Goal: Task Accomplishment & Management: Manage account settings

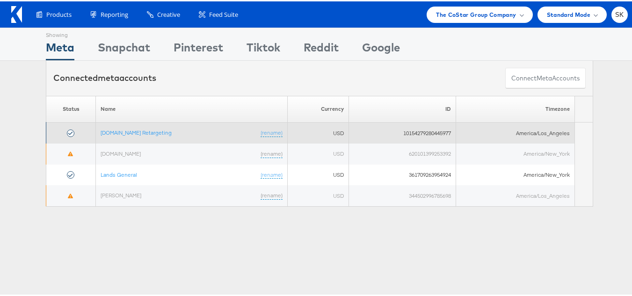
click at [157, 137] on td "[DOMAIN_NAME] Retargeting (rename)" at bounding box center [192, 131] width 192 height 21
click at [157, 128] on link "[DOMAIN_NAME] Retargeting" at bounding box center [136, 131] width 71 height 7
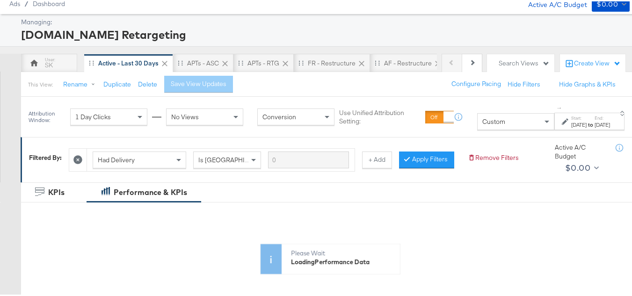
scroll to position [93, 0]
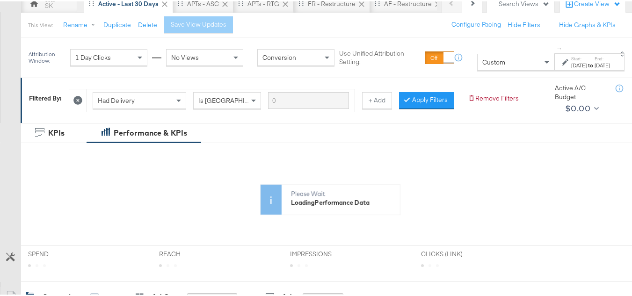
click at [571, 63] on div "[DATE]" at bounding box center [578, 63] width 15 height 7
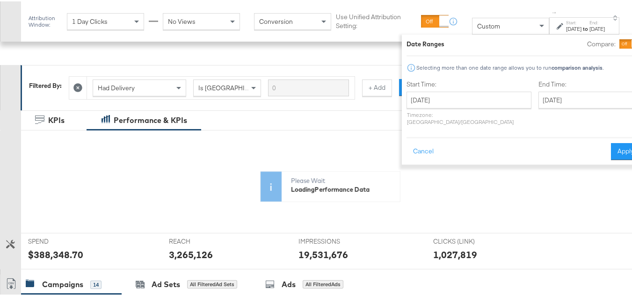
scroll to position [140, 0]
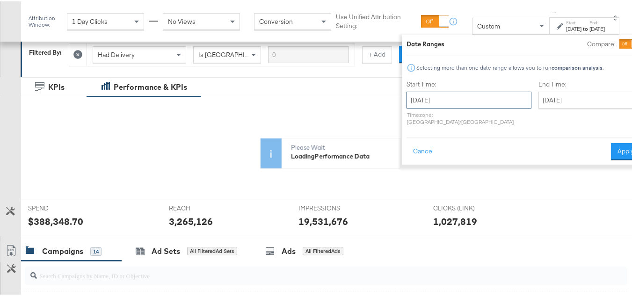
click at [453, 94] on input "[DATE]" at bounding box center [468, 98] width 125 height 17
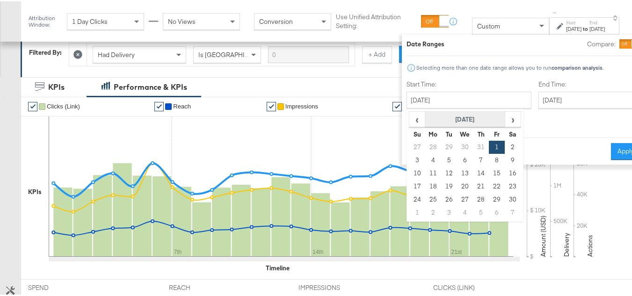
click at [440, 118] on th "[DATE]" at bounding box center [465, 118] width 80 height 16
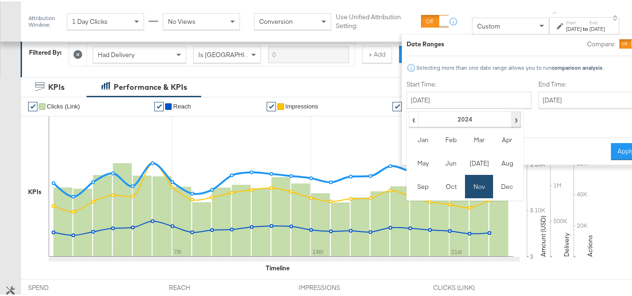
click at [512, 118] on span "›" at bounding box center [516, 118] width 8 height 14
click at [409, 189] on td "Sep" at bounding box center [423, 184] width 28 height 23
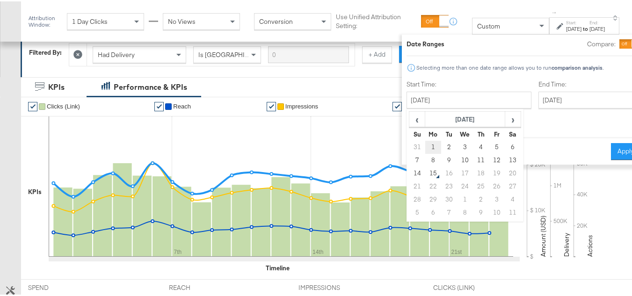
click at [425, 144] on td "1" at bounding box center [433, 145] width 16 height 13
type input "September 1st 2025"
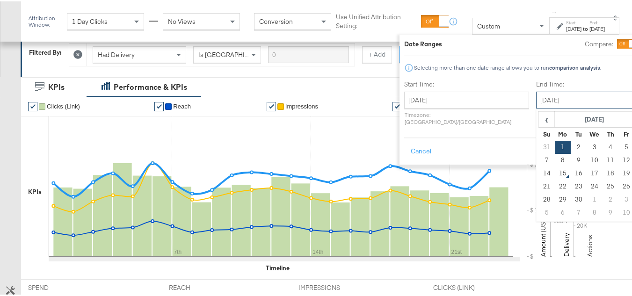
click at [559, 97] on input "September 1st 2025" at bounding box center [585, 98] width 98 height 17
click at [539, 174] on td "14" at bounding box center [547, 171] width 16 height 13
type input "September 14th 2025"
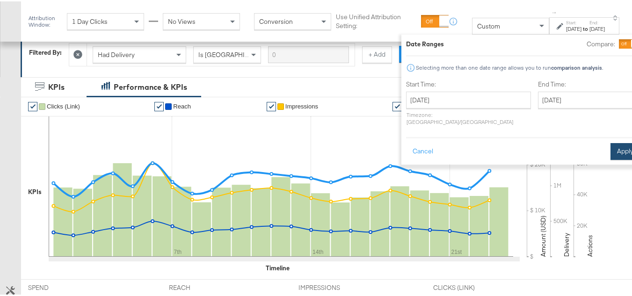
click at [610, 142] on button "Apply" at bounding box center [624, 150] width 29 height 17
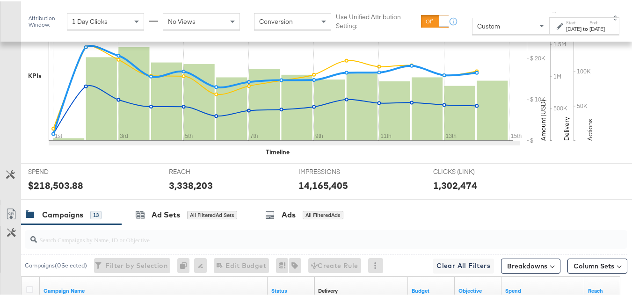
scroll to position [327, 0]
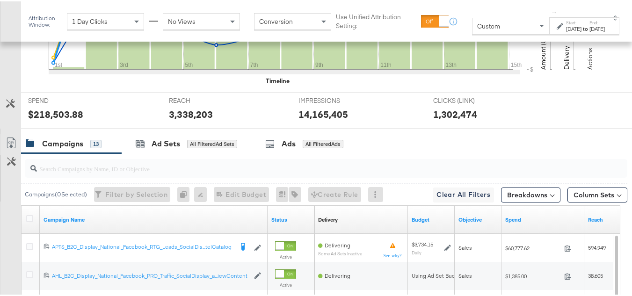
click at [116, 176] on div at bounding box center [326, 167] width 602 height 19
paste input "APTS_B2C_Display_National_Facebook_RTG_Leads_SocialDisplay_Retargeting_Diamond_…"
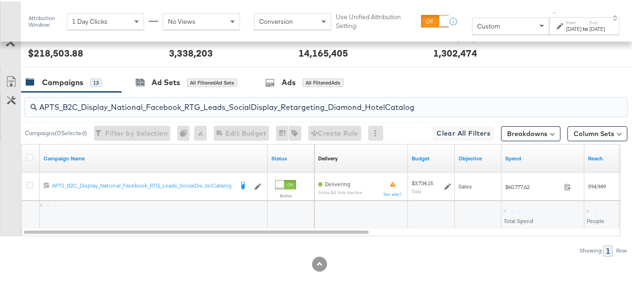
scroll to position [403, 0]
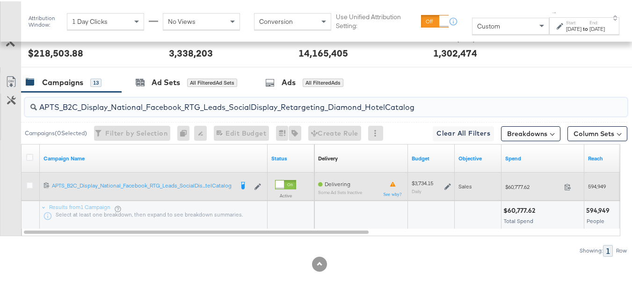
click at [524, 189] on div "$60,777.62 60777.62" at bounding box center [542, 185] width 83 height 14
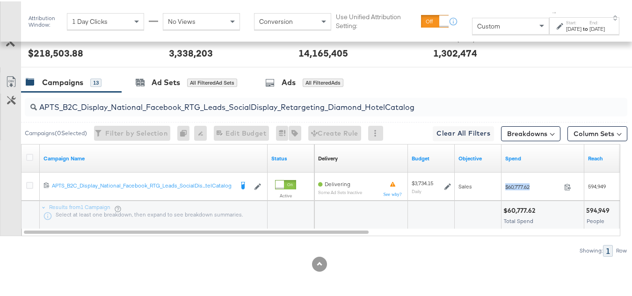
copy div "$60,777.62"
click at [159, 101] on input "APTS_B2C_Display_National_Facebook_RTG_Leads_SocialDisplay_Retargeting_Diamond_…" at bounding box center [305, 102] width 537 height 18
paste input "alwayson_Retargeting_DARE24_DiamondPlatinum"
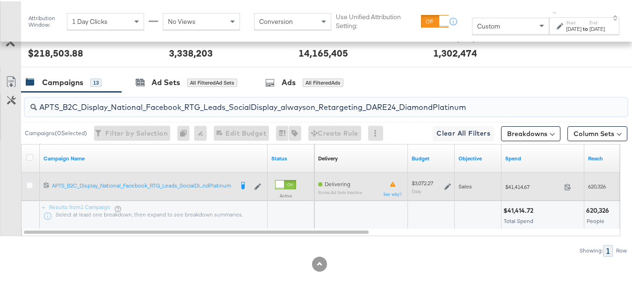
click at [520, 190] on div "$41,414.67 41414.67" at bounding box center [542, 185] width 83 height 14
copy div "$41,414.67"
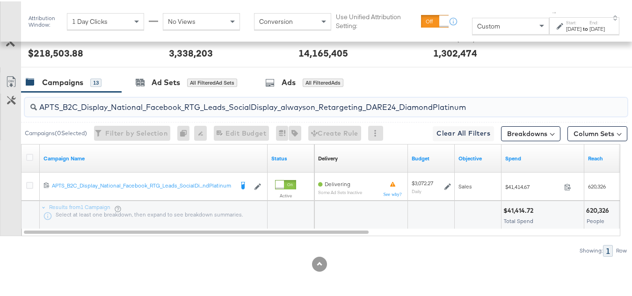
click at [282, 97] on input "APTS_B2C_Display_National_Facebook_RTG_Leads_SocialDisplay_alwayson_Retargeting…" at bounding box center [305, 102] width 537 height 18
paste input "FR_B2C_Display_National_Facebook_RTG_Leads_SocialDisplay_alwayson_Retargeting_FR"
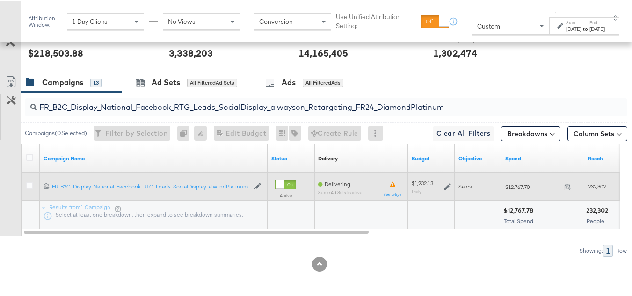
click at [516, 187] on span "$12,767.70" at bounding box center [532, 185] width 55 height 7
copy div "$12,767.70"
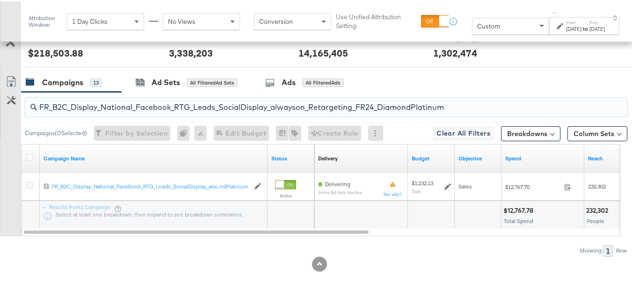
click at [192, 105] on input "FR_B2C_Display_National_Facebook_RTG_Leads_SocialDisplay_alwayson_Retargeting_F…" at bounding box center [305, 102] width 537 height 18
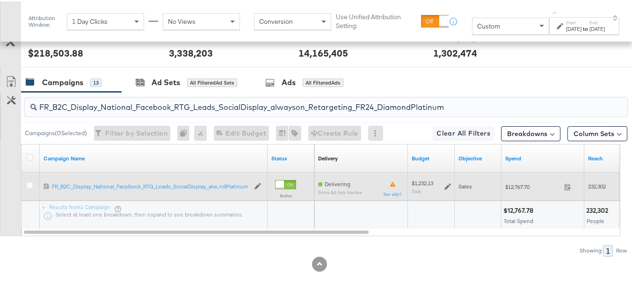
click at [524, 178] on div "$12,767.70 12767.7" at bounding box center [542, 185] width 83 height 14
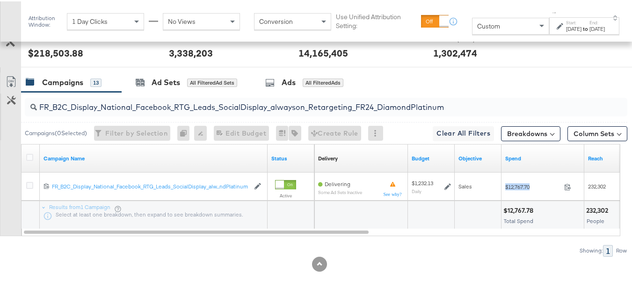
copy div "$12,767.70"
click at [182, 104] on input "FR_B2C_Display_National_Facebook_RTG_Leads_SocialDisplay_alwayson_Retargeting_F…" at bounding box center [305, 102] width 537 height 18
paste input "AF_B2C_Display_National_Facebook_RTG_Leads_SocialDisplay_alwayson_Retargeting_AF"
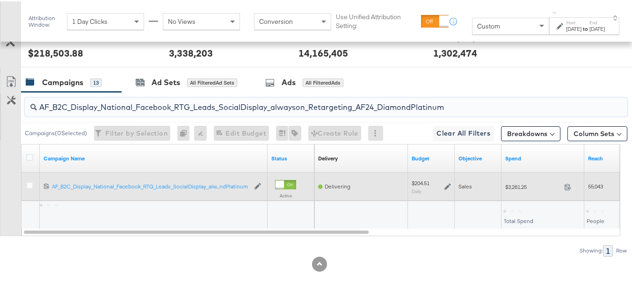
click at [516, 187] on span "$3,281.25" at bounding box center [532, 185] width 55 height 7
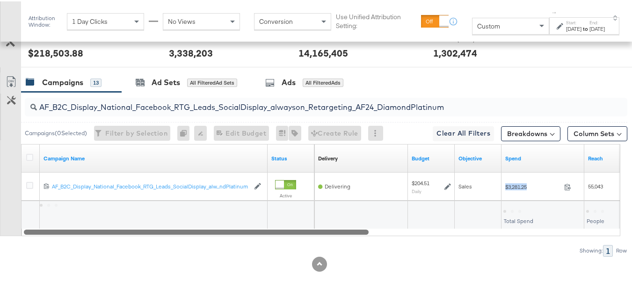
copy div "$3,281.25"
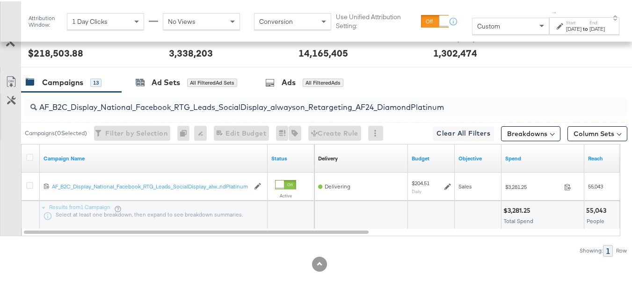
click at [216, 99] on input "AF_B2C_Display_National_Facebook_RTG_Leads_SocialDisplay_alwayson_Retargeting_A…" at bounding box center [305, 102] width 537 height 18
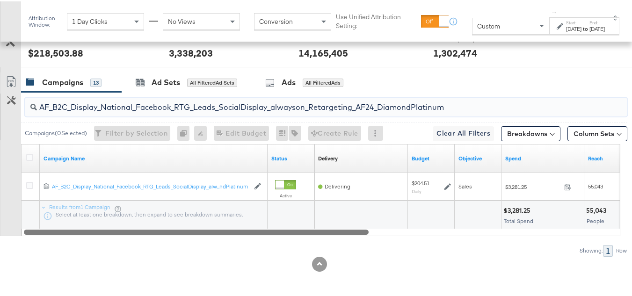
paste input "HL_B2C_Display_National_Facebook_RTG_Leads_SocialDisplay_alwayson_Retargeting_A…"
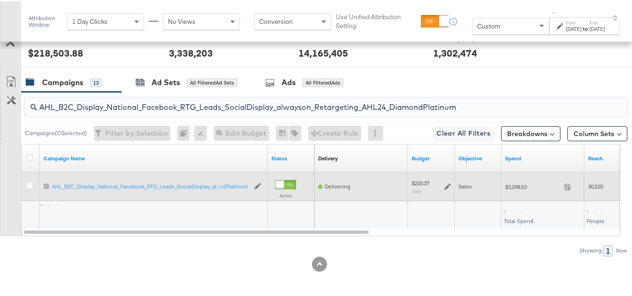
click at [518, 178] on div "$3,298.53 3298.53" at bounding box center [542, 185] width 83 height 14
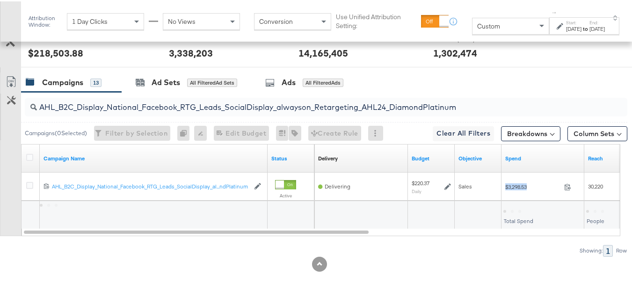
copy div "$3,298.53"
click at [131, 100] on input "AHL_B2C_Display_National_Facebook_RTG_Leads_SocialDisplay_alwayson_Retargeting_…" at bounding box center [305, 102] width 537 height 18
paste input "PTS_B2C_Display_National_Facebook_PRO_Traffic_SocialDisplay_alwayson_ASC_DARE24…"
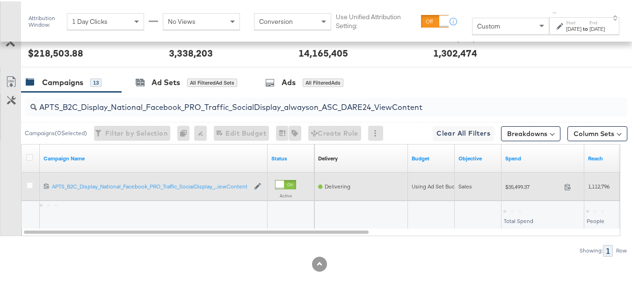
click at [519, 185] on span "$35,499.37" at bounding box center [532, 185] width 55 height 7
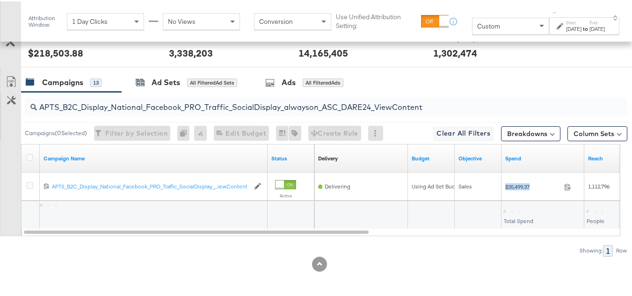
copy div "$35,499.37"
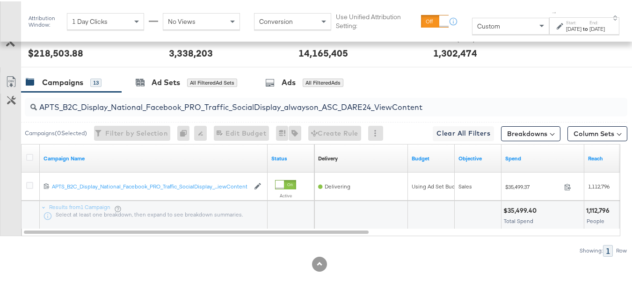
click at [149, 98] on input "APTS_B2C_Display_National_Facebook_PRO_Traffic_SocialDisplay_alwayson_ASC_DARE2…" at bounding box center [305, 102] width 537 height 18
paste input "Leads_SocialDisplay_alwayson_ASC_DARE24_Purchase"
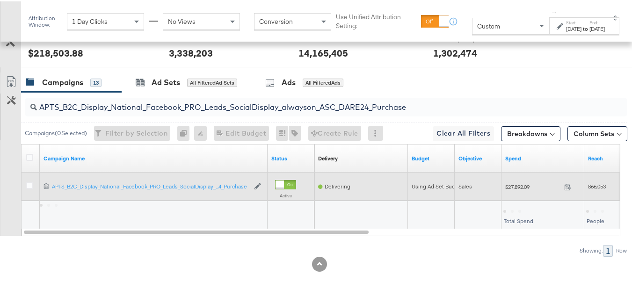
click at [529, 195] on div "$27,892.09 27892.09" at bounding box center [542, 185] width 83 height 28
click at [526, 192] on div "$27,892.09 27892.09" at bounding box center [542, 185] width 83 height 14
copy div "$27,892.09"
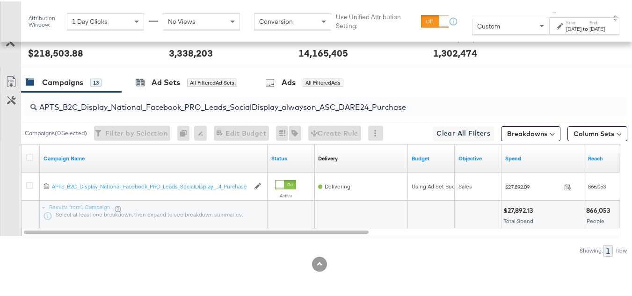
click at [159, 101] on input "APTS_B2C_Display_National_Facebook_PRO_Leads_SocialDisplay_alwayson_ASC_DARE24_…" at bounding box center [305, 102] width 537 height 18
paste input "F_B2C_Display_National_Facebook_PRO_Traffic_SocialDisplay_alwayson_ASC_AF24_Vie…"
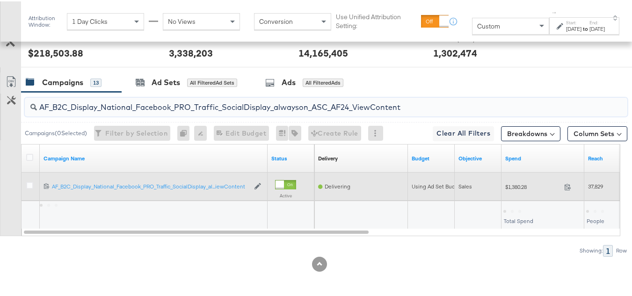
click at [518, 188] on span "$1,380.28" at bounding box center [532, 185] width 55 height 7
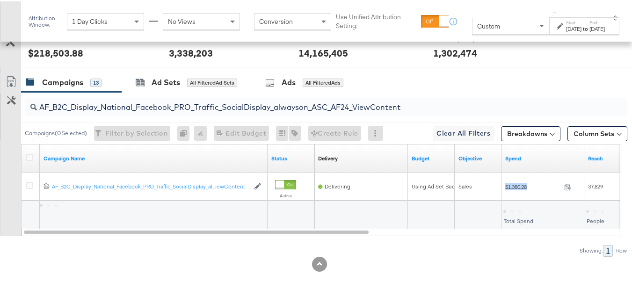
copy div "$1,380.28"
click at [130, 100] on input "AF_B2C_Display_National_Facebook_PRO_Traffic_SocialDisplay_alwayson_ASC_AF24_Vi…" at bounding box center [305, 102] width 537 height 18
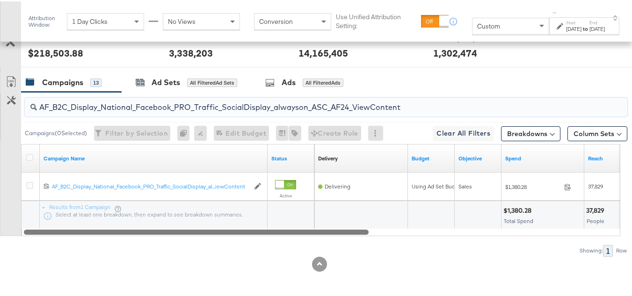
paste input "FR_B2C_Display_National_Facebook_PRO_Traffic_SocialDisplay_alwayson_ASC_FR"
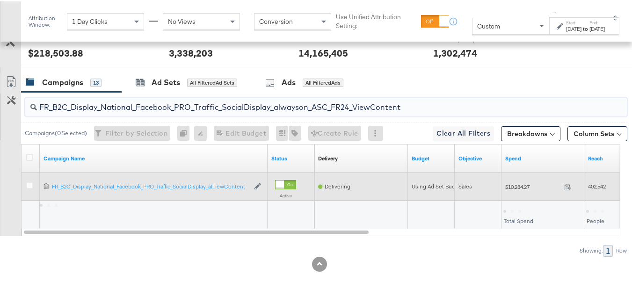
click at [523, 187] on span "$10,284.27" at bounding box center [532, 185] width 55 height 7
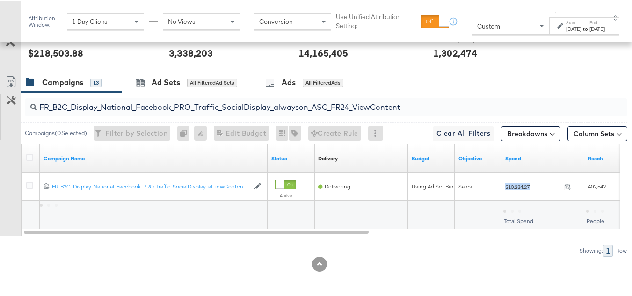
copy div "$10,284.27"
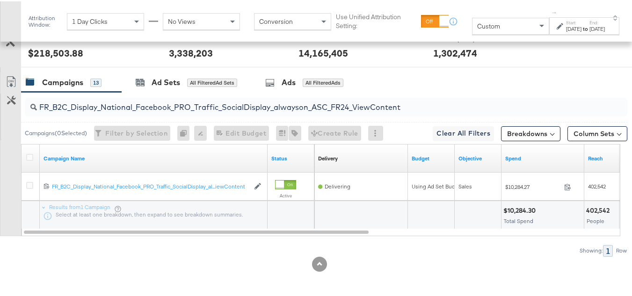
click at [169, 104] on input "FR_B2C_Display_National_Facebook_PRO_Traffic_SocialDisplay_alwayson_ASC_FR24_Vi…" at bounding box center [305, 102] width 537 height 18
paste input "AHL_B2C_Display_National_Facebook_PRO_Traffic_SocialDisplay_alwayson_ASC_AHL"
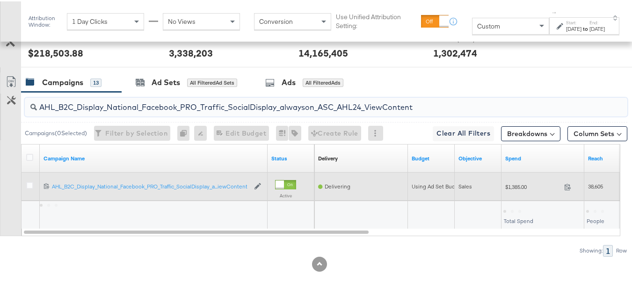
click at [521, 180] on div "$1,385.00 1385" at bounding box center [542, 185] width 83 height 14
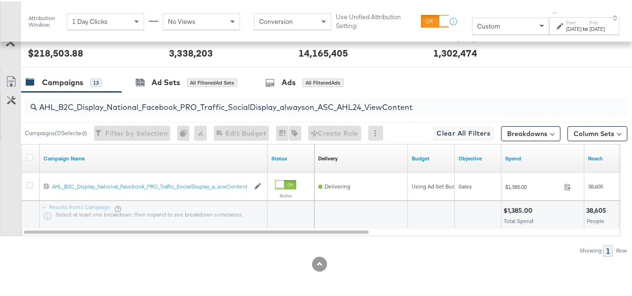
click at [122, 98] on input "AHL_B2C_Display_National_Facebook_PRO_Traffic_SocialDisplay_alwayson_ASC_AHL24_…" at bounding box center [305, 102] width 537 height 18
paste input "PTS_B2C_Display_National_Facebook_RTG_Leads_SocialDisplay_Retargeting_Diamond_H…"
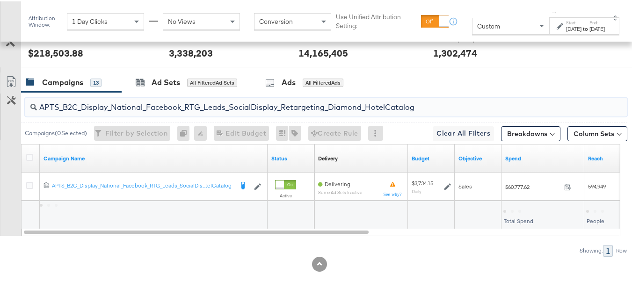
type input "APTS_B2C_Display_National_Facebook_RTG_Leads_SocialDisplay_Retargeting_Diamond_…"
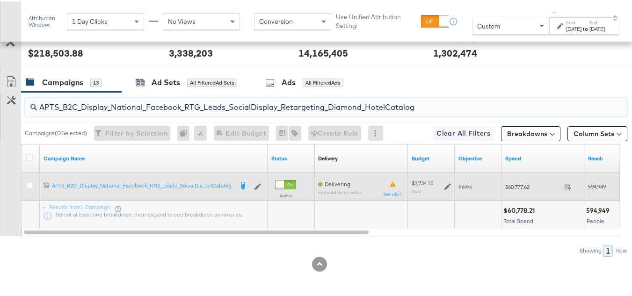
click at [448, 184] on icon at bounding box center [447, 185] width 7 height 7
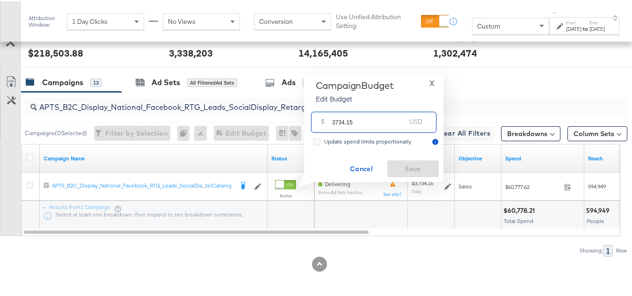
click at [374, 122] on input "3734.15" at bounding box center [369, 117] width 74 height 20
paste input "$3,472.38"
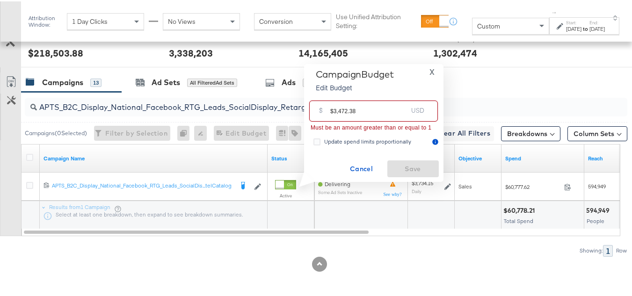
click at [332, 108] on input "$3,472.38" at bounding box center [368, 106] width 77 height 20
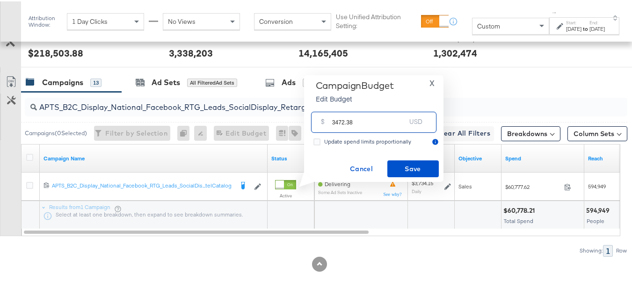
click at [373, 115] on input "3472.38" at bounding box center [369, 117] width 74 height 20
type input "3472.38"
click at [402, 161] on button "Save" at bounding box center [412, 167] width 51 height 17
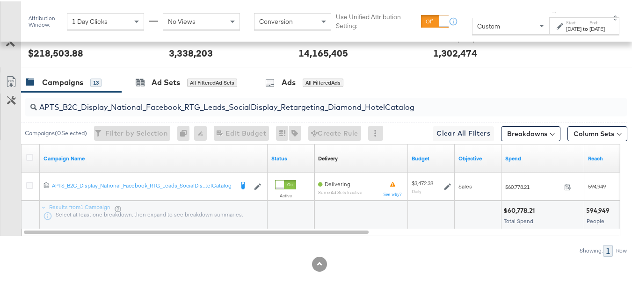
click at [232, 105] on input "APTS_B2C_Display_National_Facebook_RTG_Leads_SocialDisplay_Retargeting_Diamond_…" at bounding box center [305, 102] width 537 height 18
paste input "alwayson_Retargeting_DARE24_DiamondPlatinum"
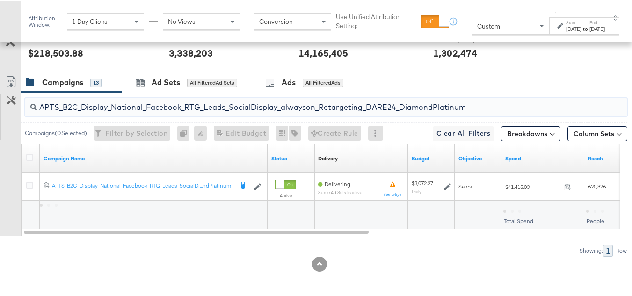
type input "APTS_B2C_Display_National_Facebook_RTG_Leads_SocialDisplay_alwayson_Retargeting…"
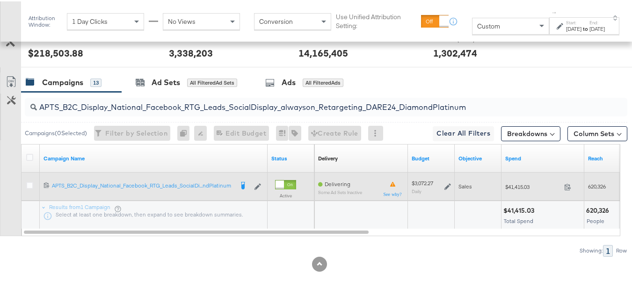
click at [450, 186] on icon at bounding box center [447, 185] width 7 height 7
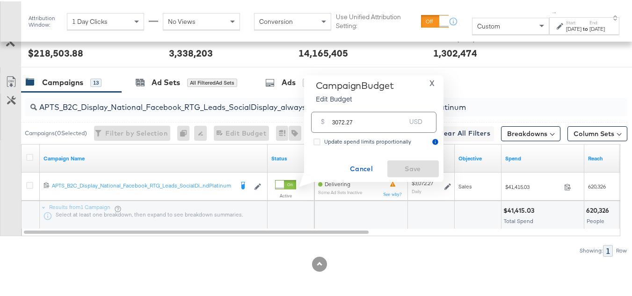
click at [390, 110] on input "3072.27" at bounding box center [369, 117] width 74 height 20
paste input "$2,457.82"
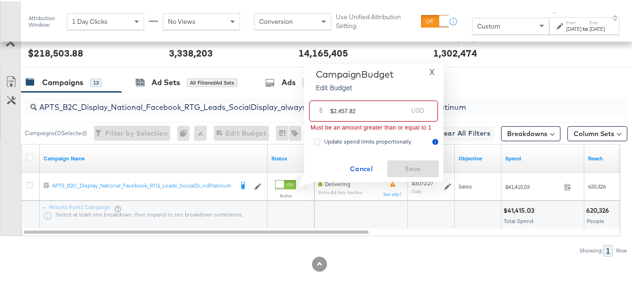
click at [331, 109] on input "$2,457.82" at bounding box center [368, 106] width 77 height 20
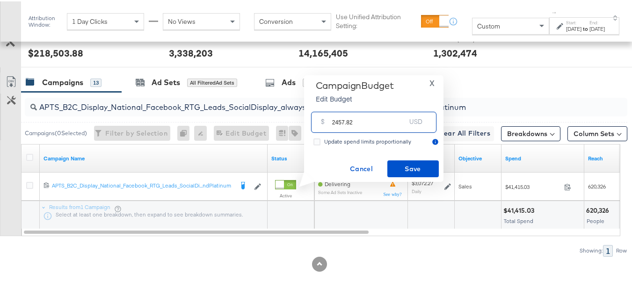
click at [371, 119] on input "2457.82" at bounding box center [369, 117] width 74 height 20
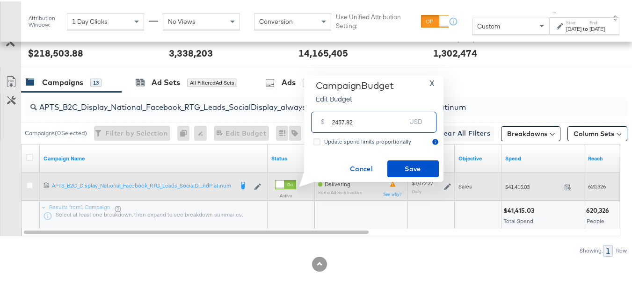
type input "2457.82"
click at [420, 185] on div "$3,072.27 Daily" at bounding box center [422, 185] width 22 height 14
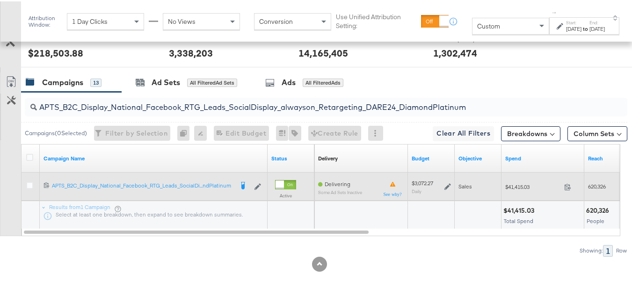
click at [445, 182] on icon at bounding box center [447, 185] width 7 height 7
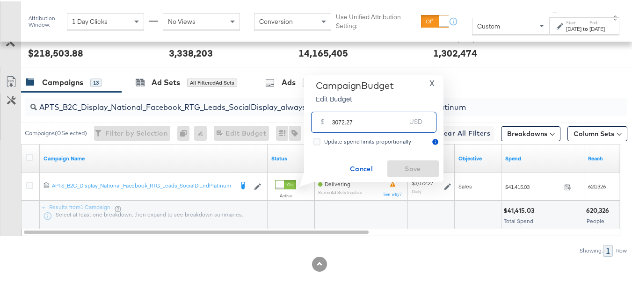
click at [385, 122] on input "3072.27" at bounding box center [369, 117] width 74 height 20
paste input "$2,457.82"
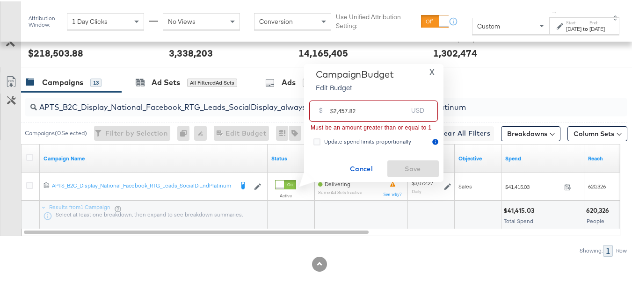
click at [331, 110] on input "$2,457.82" at bounding box center [368, 106] width 77 height 20
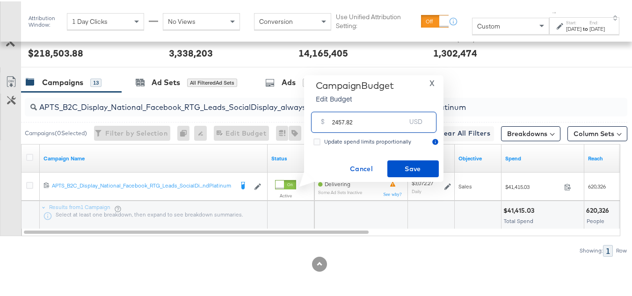
click at [377, 119] on input "2457.82" at bounding box center [369, 117] width 74 height 20
type input "2457.82"
click at [398, 158] on div "Campaign Budget Edit Budget X $ 2457.82 USD Update spend limits proportionally …" at bounding box center [374, 128] width 130 height 98
click at [404, 169] on span "Save" at bounding box center [413, 168] width 44 height 12
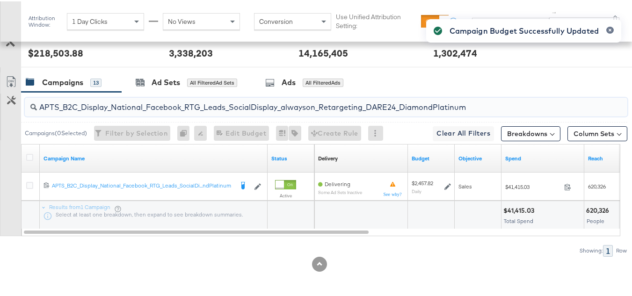
click at [248, 106] on input "APTS_B2C_Display_National_Facebook_RTG_Leads_SocialDisplay_alwayson_Retargeting…" at bounding box center [305, 102] width 537 height 18
paste input "FR_B2C_Display_National_Facebook_RTG_Leads_SocialDisplay_alwayson_Retargeting_FR"
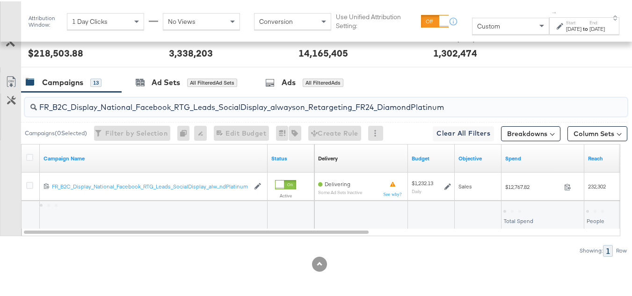
type input "FR_B2C_Display_National_Facebook_RTG_Leads_SocialDisplay_alwayson_Retargeting_F…"
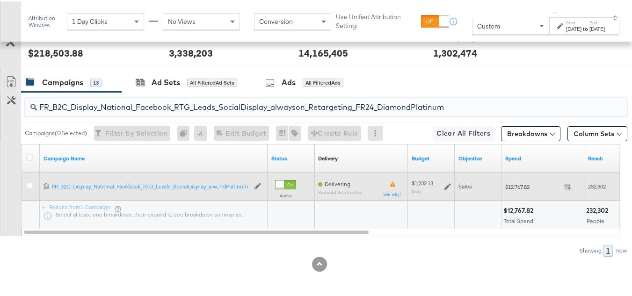
click at [446, 184] on icon at bounding box center [447, 185] width 7 height 7
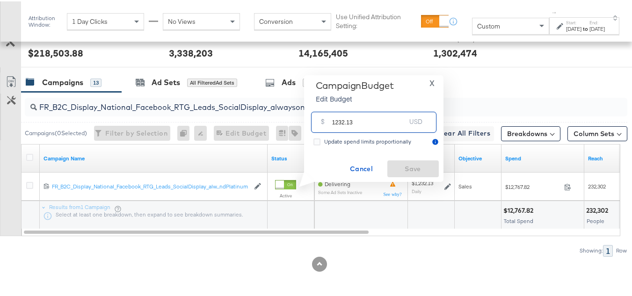
click at [371, 113] on input "1232.13" at bounding box center [369, 117] width 74 height 20
paste input "$985.70"
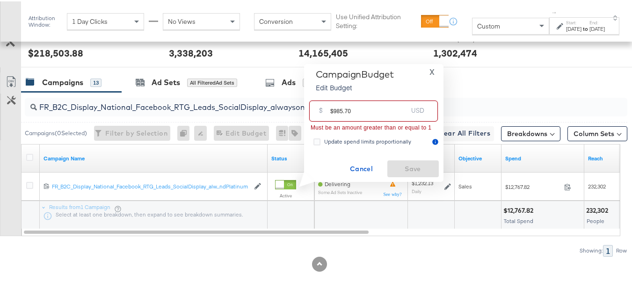
click at [331, 110] on input "$985.70" at bounding box center [368, 106] width 77 height 20
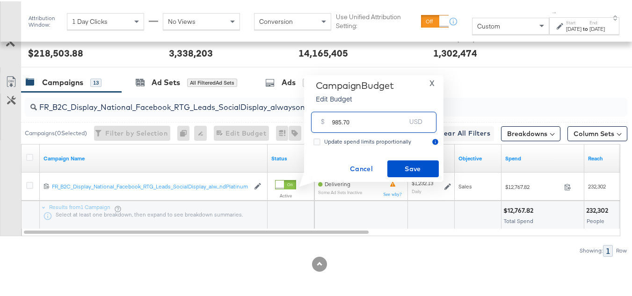
click at [378, 123] on input "985.70" at bounding box center [369, 117] width 74 height 20
type input "985.70"
click at [400, 161] on button "Save" at bounding box center [412, 167] width 51 height 17
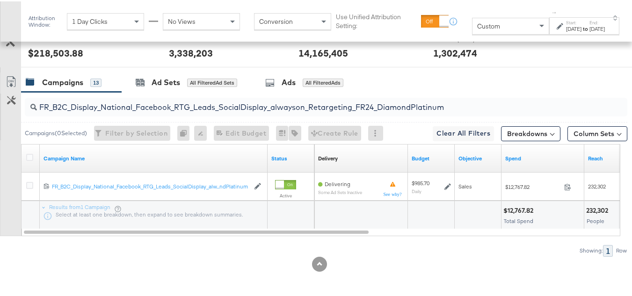
click at [173, 99] on input "FR_B2C_Display_National_Facebook_RTG_Leads_SocialDisplay_alwayson_Retargeting_F…" at bounding box center [305, 102] width 537 height 18
paste input "AF_B2C_Display_National_Facebook_RTG_Leads_SocialDisplay_alwayson_Retargeting_AF"
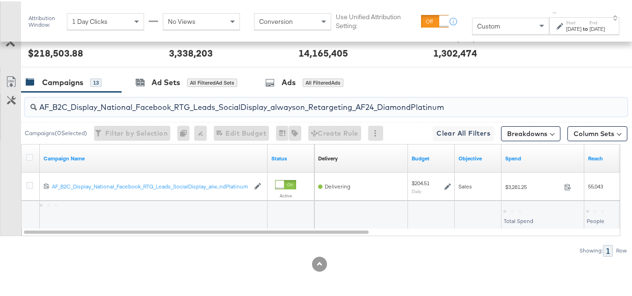
type input "AF_B2C_Display_National_Facebook_RTG_Leads_SocialDisplay_alwayson_Retargeting_A…"
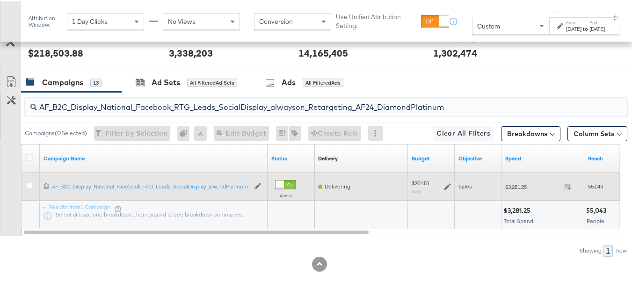
click at [451, 184] on div "$204.51 Daily" at bounding box center [431, 185] width 47 height 22
click at [443, 182] on div "$204.51 Daily" at bounding box center [430, 185] width 39 height 14
click at [445, 184] on icon at bounding box center [447, 185] width 7 height 7
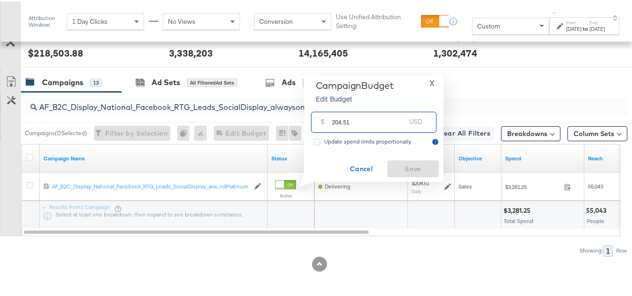
click at [374, 124] on input "204.51" at bounding box center [369, 117] width 74 height 20
paste input "$224.76"
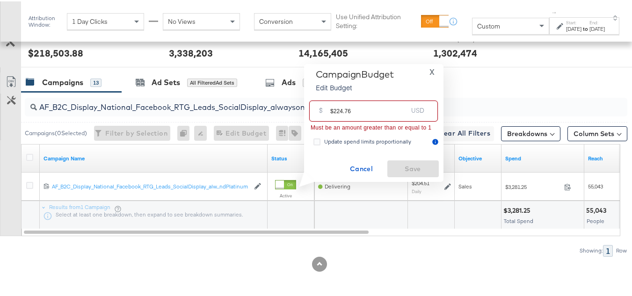
click at [331, 110] on input "$224.76" at bounding box center [368, 106] width 77 height 20
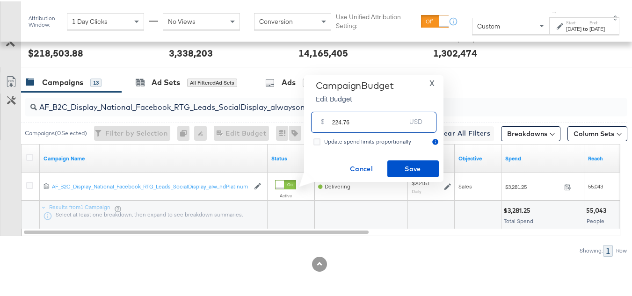
click at [382, 122] on input "224.76" at bounding box center [369, 117] width 74 height 20
type input "224.76"
click at [408, 168] on span "Save" at bounding box center [413, 168] width 44 height 12
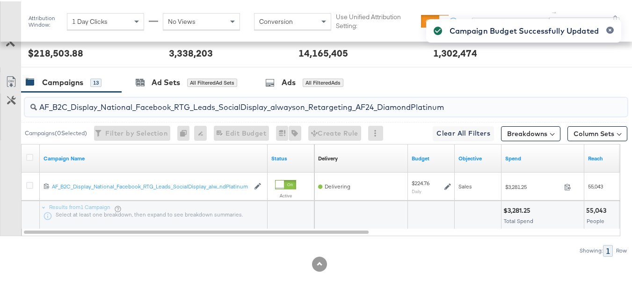
click at [135, 104] on input "AF_B2C_Display_National_Facebook_RTG_Leads_SocialDisplay_alwayson_Retargeting_A…" at bounding box center [305, 102] width 537 height 18
paste input "HL_B2C_Display_National_Facebook_RTG_Leads_SocialDisplay_alwayson_Retargeting_A…"
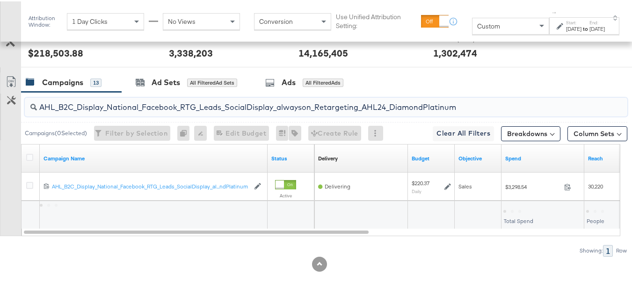
type input "AHL_B2C_Display_National_Facebook_RTG_Leads_SocialDisplay_alwayson_Retargeting_…"
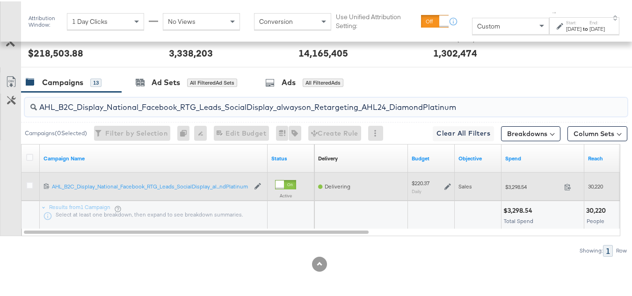
click at [444, 183] on icon at bounding box center [447, 185] width 7 height 7
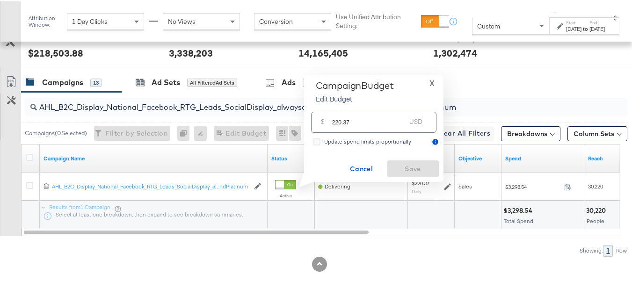
click at [383, 140] on span "Update spend limits proportionally" at bounding box center [367, 140] width 87 height 7
click at [0, 0] on input "Update spend limits proportionally" at bounding box center [0, 0] width 0 height 0
click at [377, 117] on input "220.37" at bounding box center [369, 117] width 74 height 20
click at [354, 141] on span "Update spend limits proportionally" at bounding box center [367, 140] width 87 height 7
click at [0, 0] on input "Update spend limits proportionally" at bounding box center [0, 0] width 0 height 0
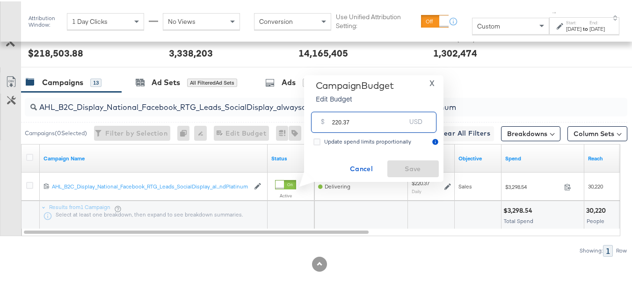
click at [374, 125] on input "220.37" at bounding box center [369, 117] width 74 height 20
paste input "$223.72"
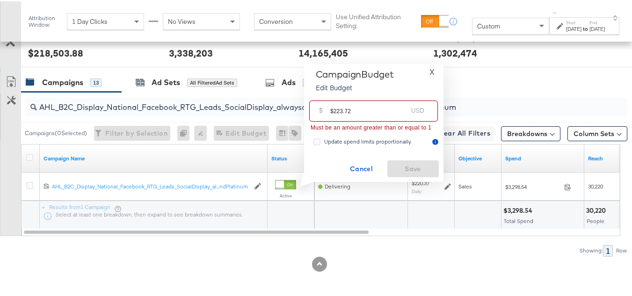
click at [334, 110] on input "$223.72" at bounding box center [368, 106] width 77 height 20
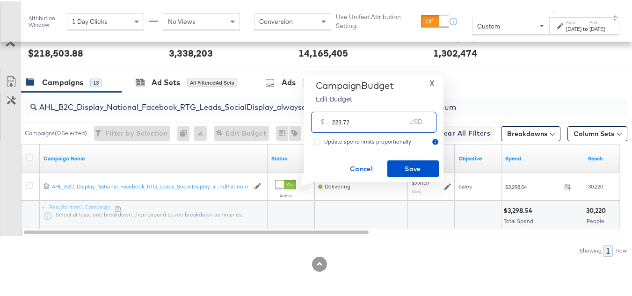
click at [370, 119] on input "223.72" at bounding box center [369, 117] width 74 height 20
type input "223.72"
click at [399, 163] on span "Save" at bounding box center [413, 168] width 44 height 12
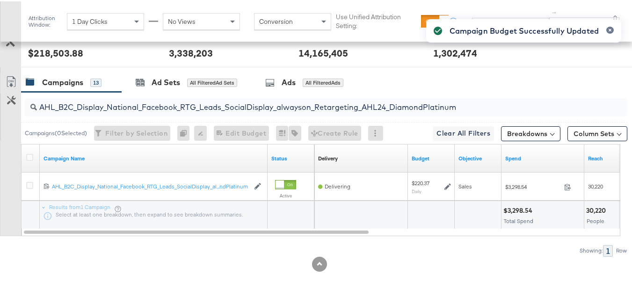
click at [146, 106] on input "AHL_B2C_Display_National_Facebook_RTG_Leads_SocialDisplay_alwayson_Retargeting_…" at bounding box center [305, 102] width 537 height 18
paste input "PTS_B2C_Display_National_Facebook_PRO_Traffic_SocialDisplay_alwayson_ASC_DARE24…"
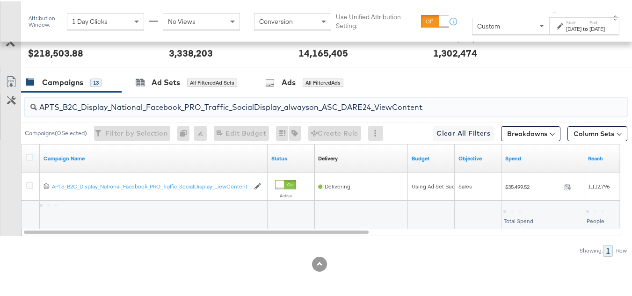
type input "APTS_B2C_Display_National_Facebook_PRO_Traffic_SocialDisplay_alwayson_ASC_DARE2…"
click at [32, 155] on div at bounding box center [31, 156] width 10 height 9
click at [31, 155] on icon at bounding box center [29, 155] width 7 height 7
click at [0, 0] on input "checkbox" at bounding box center [0, 0] width 0 height 0
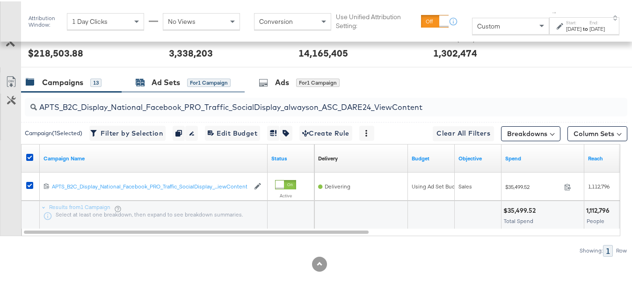
click at [200, 77] on div "for 1 Campaign" at bounding box center [208, 81] width 43 height 8
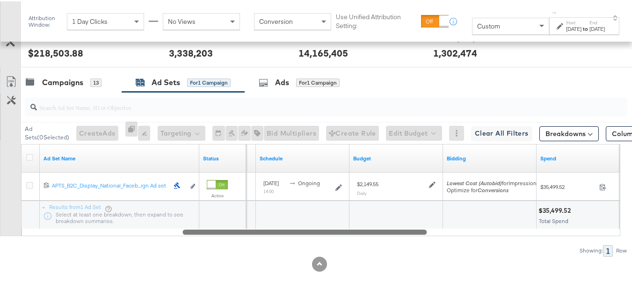
drag, startPoint x: 271, startPoint y: 232, endPoint x: 423, endPoint y: 227, distance: 152.0
click at [423, 227] on div "Ad Set Name Status Delivery Sorting Unavailable Schedule Budget Bidding Spend R…" at bounding box center [320, 189] width 599 height 92
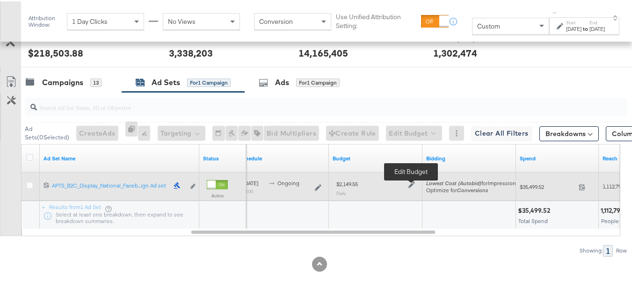
click at [414, 182] on icon at bounding box center [411, 183] width 7 height 7
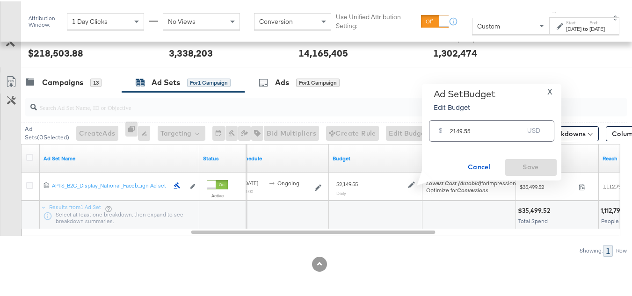
click at [467, 142] on div "$ 2149.55 USD" at bounding box center [491, 129] width 130 height 29
click at [491, 131] on input "2149.55" at bounding box center [487, 125] width 74 height 20
paste input "$2,500.63"
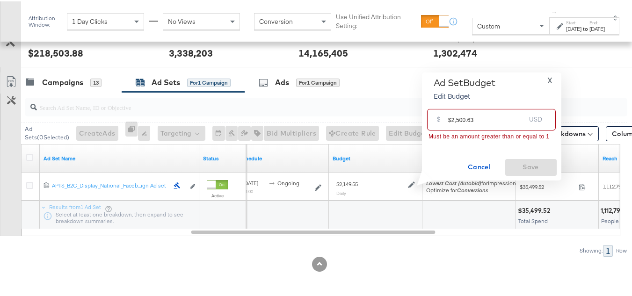
click at [449, 113] on input "$2,500.63" at bounding box center [486, 114] width 77 height 20
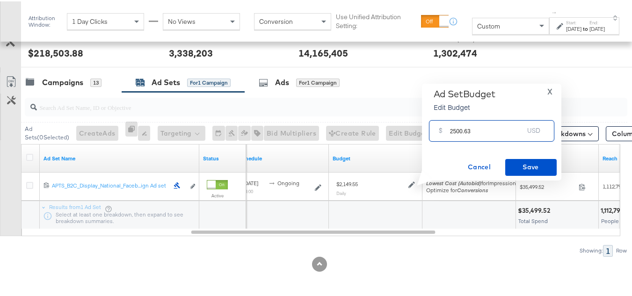
click at [485, 123] on input "2500.63" at bounding box center [487, 125] width 74 height 20
type input "2500.63"
click at [513, 164] on span "Save" at bounding box center [531, 166] width 44 height 12
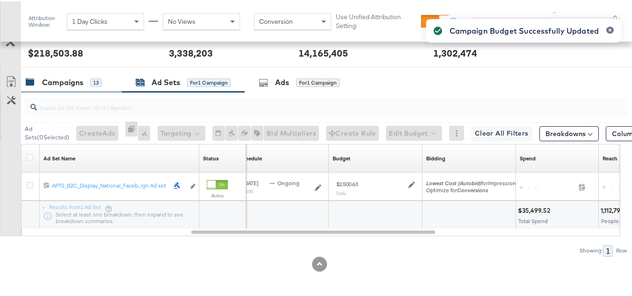
click at [67, 83] on div "Campaigns" at bounding box center [62, 81] width 41 height 11
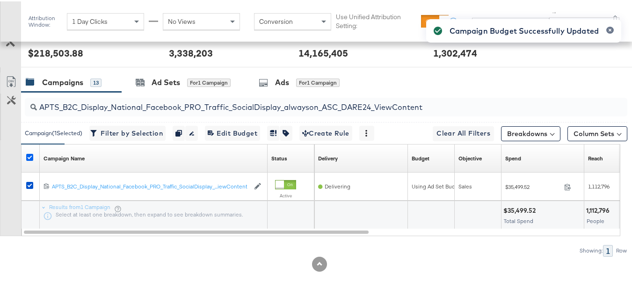
click at [30, 157] on icon at bounding box center [29, 155] width 7 height 7
click at [0, 0] on input "checkbox" at bounding box center [0, 0] width 0 height 0
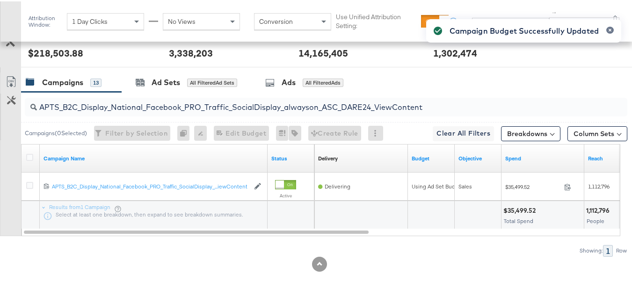
click at [156, 111] on div "APTS_B2C_Display_National_Facebook_PRO_Traffic_SocialDisplay_alwayson_ASC_DARE2…" at bounding box center [326, 105] width 602 height 19
paste input "Leads_SocialDisplay_alwayson_ASC_DARE24_Purchase"
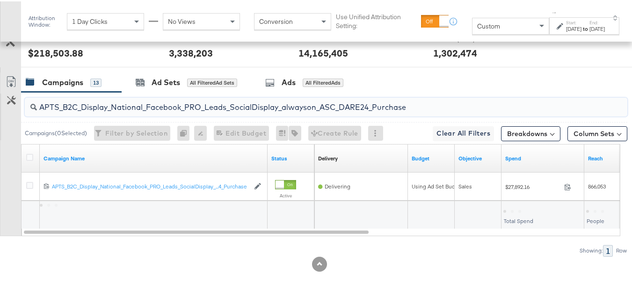
type input "APTS_B2C_Display_National_Facebook_PRO_Leads_SocialDisplay_alwayson_ASC_DARE24_…"
click at [31, 154] on icon at bounding box center [29, 155] width 7 height 7
click at [0, 0] on input "checkbox" at bounding box center [0, 0] width 0 height 0
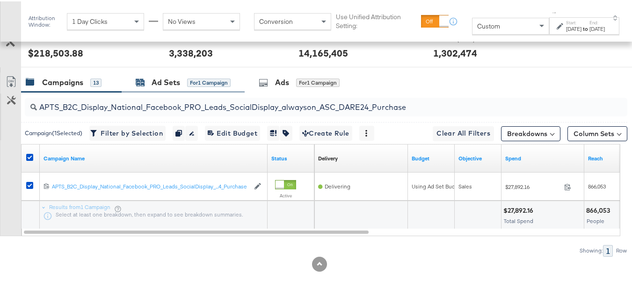
click at [179, 79] on div "Ad Sets" at bounding box center [165, 81] width 29 height 11
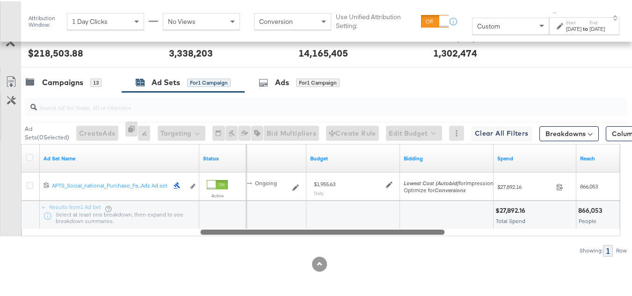
drag, startPoint x: 236, startPoint y: 233, endPoint x: 396, endPoint y: 202, distance: 162.9
click at [430, 230] on div at bounding box center [322, 230] width 244 height 8
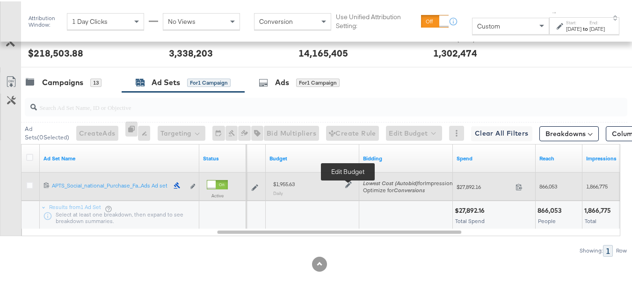
click at [350, 180] on icon at bounding box center [348, 183] width 7 height 7
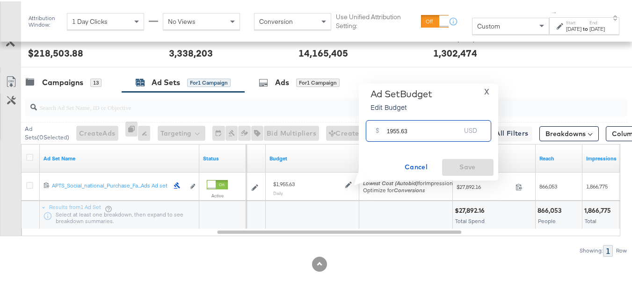
click at [452, 120] on input "1955.63" at bounding box center [424, 125] width 74 height 20
paste input "$2,180.17"
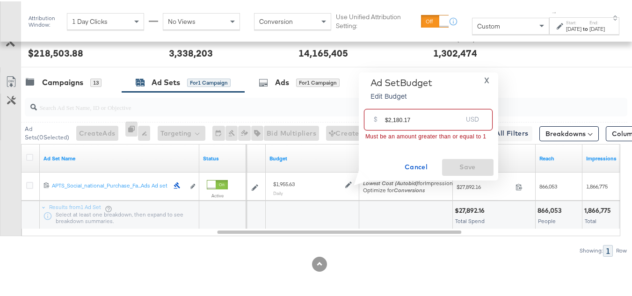
click at [387, 118] on input "$2,180.17" at bounding box center [423, 114] width 77 height 20
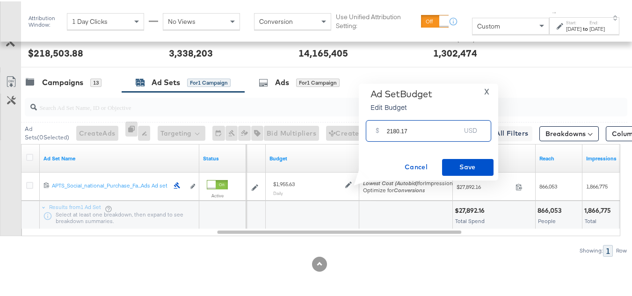
click at [415, 122] on input "2180.17" at bounding box center [424, 125] width 74 height 20
type input "2180.17"
click at [454, 173] on button "Save" at bounding box center [467, 166] width 51 height 17
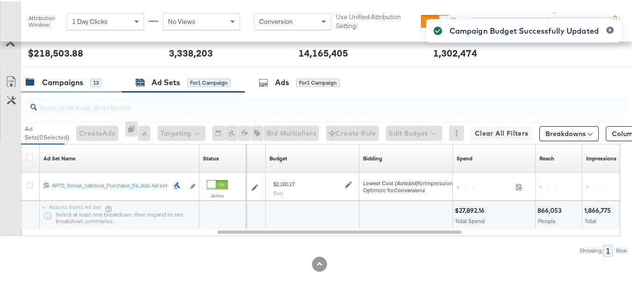
click at [65, 83] on div "Campaigns" at bounding box center [62, 81] width 41 height 11
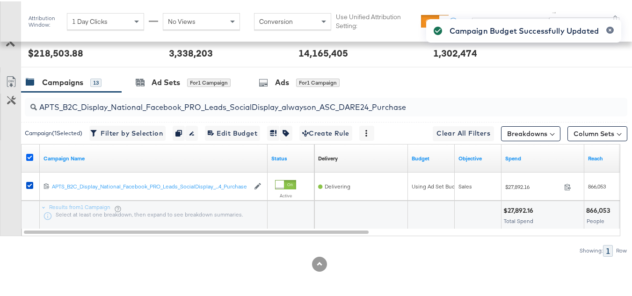
click at [30, 156] on icon at bounding box center [29, 155] width 7 height 7
click at [0, 0] on input "checkbox" at bounding box center [0, 0] width 0 height 0
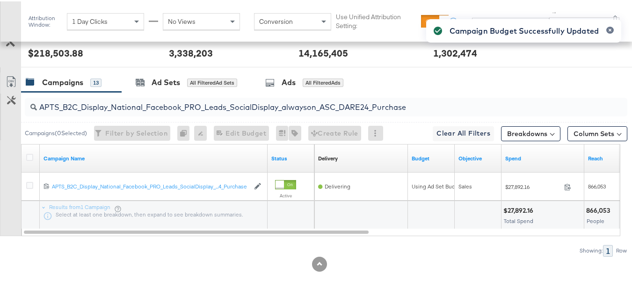
click at [92, 115] on div "APTS_B2C_Display_National_Facebook_PRO_Leads_SocialDisplay_alwayson_ASC_DARE24_…" at bounding box center [326, 105] width 602 height 22
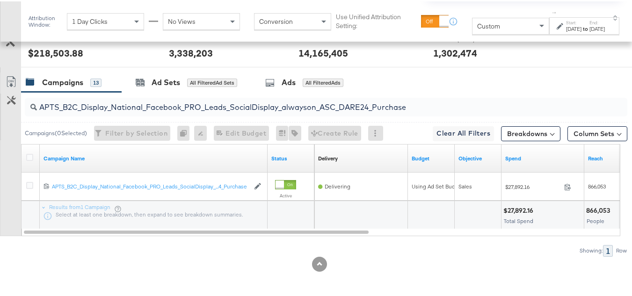
click at [109, 102] on input "APTS_B2C_Display_National_Facebook_PRO_Leads_SocialDisplay_alwayson_ASC_DARE24_…" at bounding box center [305, 102] width 537 height 18
paste input "F_B2C_Display_National_Facebook_PRO_Traffic_SocialDisplay_alwayson_ASC_AF24_Vie…"
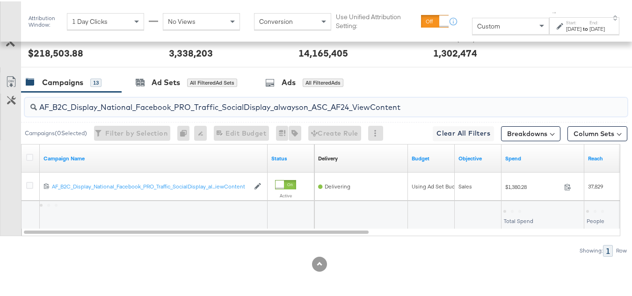
type input "AF_B2C_Display_National_Facebook_PRO_Traffic_SocialDisplay_alwayson_ASC_AF24_Vi…"
click at [27, 153] on icon at bounding box center [29, 155] width 7 height 7
click at [0, 0] on input "checkbox" at bounding box center [0, 0] width 0 height 0
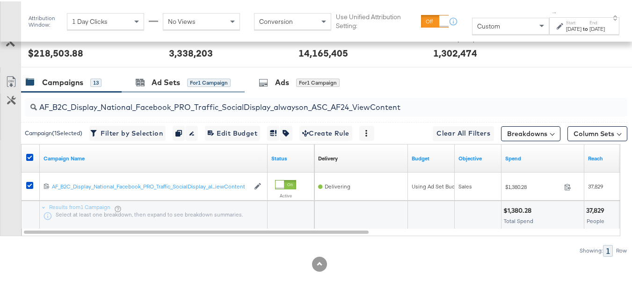
click at [167, 86] on div "Ad Sets for 1 Campaign" at bounding box center [183, 81] width 123 height 20
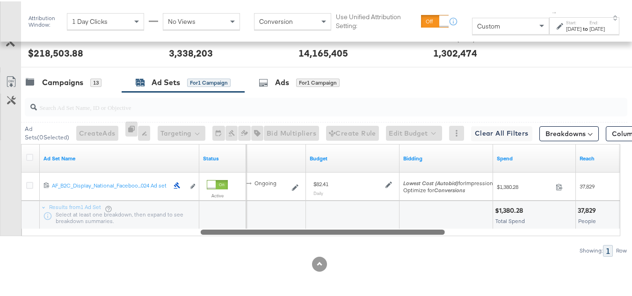
drag, startPoint x: 258, startPoint y: 230, endPoint x: 442, endPoint y: 230, distance: 183.7
click at [442, 230] on div at bounding box center [323, 230] width 244 height 8
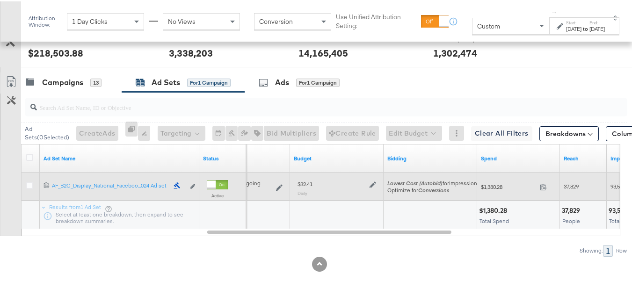
click at [373, 187] on icon at bounding box center [372, 183] width 7 height 7
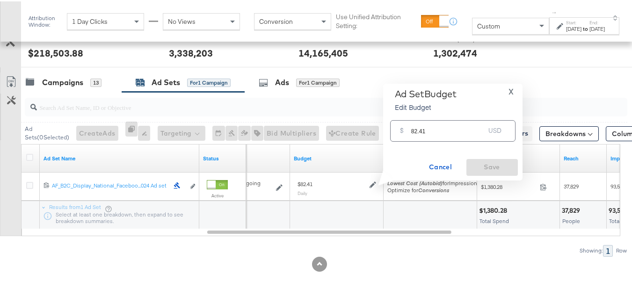
click at [445, 126] on input "82.41" at bounding box center [448, 125] width 74 height 20
paste input "$98.89"
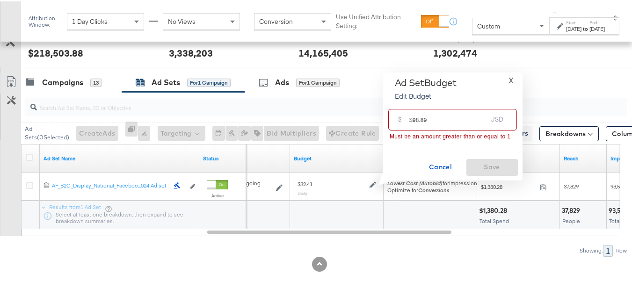
click at [411, 119] on input "$98.89" at bounding box center [447, 114] width 77 height 20
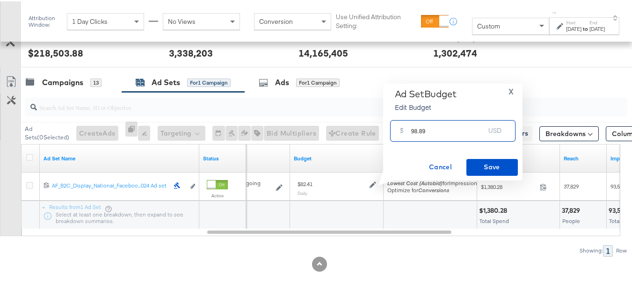
click at [455, 124] on input "98.89" at bounding box center [448, 125] width 74 height 20
type input "98.89"
click at [475, 164] on span "Save" at bounding box center [492, 166] width 44 height 12
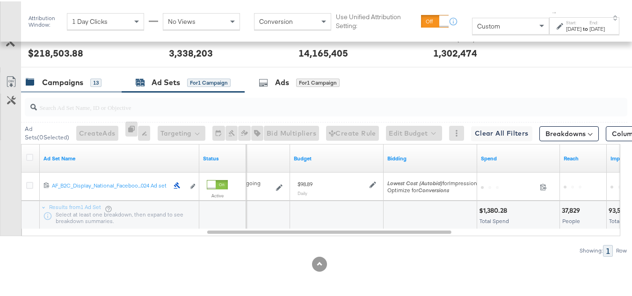
click at [71, 85] on div "Campaigns" at bounding box center [62, 81] width 41 height 11
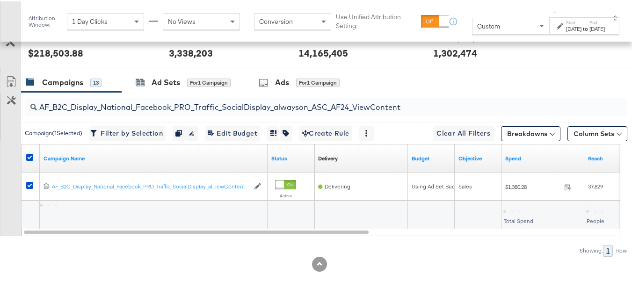
click at [24, 157] on div at bounding box center [30, 157] width 17 height 17
click at [28, 156] on icon at bounding box center [29, 155] width 7 height 7
click at [0, 0] on input "checkbox" at bounding box center [0, 0] width 0 height 0
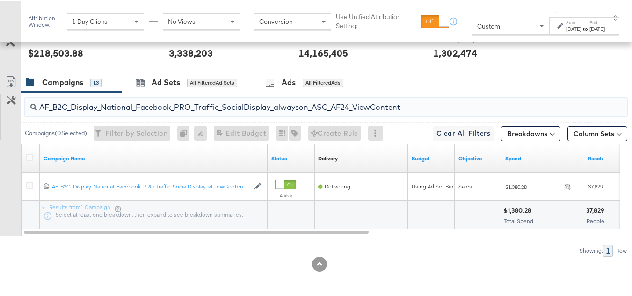
click at [117, 105] on input "AF_B2C_Display_National_Facebook_PRO_Traffic_SocialDisplay_alwayson_ASC_AF24_Vi…" at bounding box center [305, 102] width 537 height 18
paste input "FR_B2C_Display_National_Facebook_PRO_Traffic_SocialDisplay_alwayson_ASC_FR"
type input "FR_B2C_Display_National_Facebook_PRO_Traffic_SocialDisplay_alwayson_ASC_FR24_Vi…"
click at [26, 153] on icon at bounding box center [29, 155] width 7 height 7
click at [0, 0] on input "checkbox" at bounding box center [0, 0] width 0 height 0
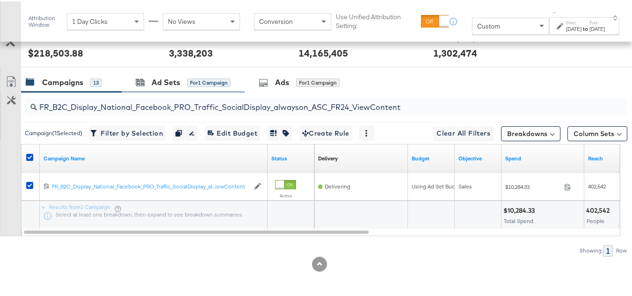
click at [163, 71] on div "Ad Sets for 1 Campaign" at bounding box center [183, 81] width 123 height 20
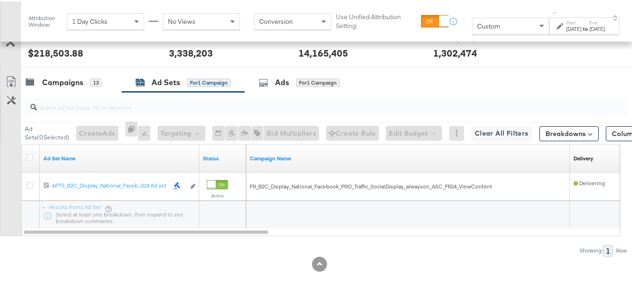
click at [26, 156] on div at bounding box center [30, 157] width 17 height 17
click at [31, 154] on icon at bounding box center [29, 155] width 7 height 7
click at [0, 0] on input "checkbox" at bounding box center [0, 0] width 0 height 0
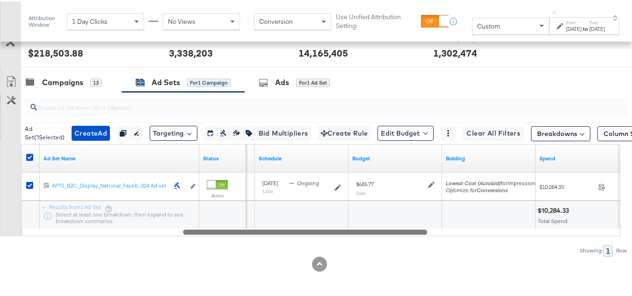
drag, startPoint x: 115, startPoint y: 231, endPoint x: 273, endPoint y: 238, distance: 157.2
click at [273, 238] on div "Ad Set ( 1 Selected) Create Ad Create 1 ad Duplicate 1 ad set Rename 1 ad set E…" at bounding box center [313, 173] width 627 height 164
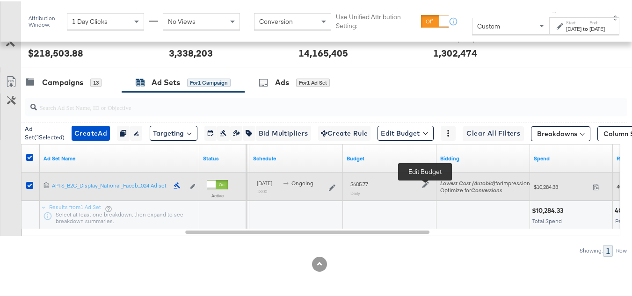
click at [423, 182] on icon at bounding box center [425, 183] width 7 height 7
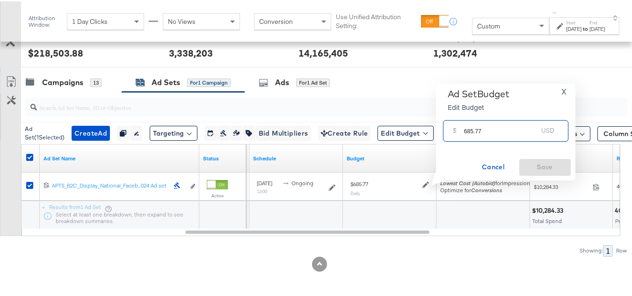
click at [496, 131] on input "685.77" at bounding box center [501, 125] width 74 height 20
paste input "$795.51"
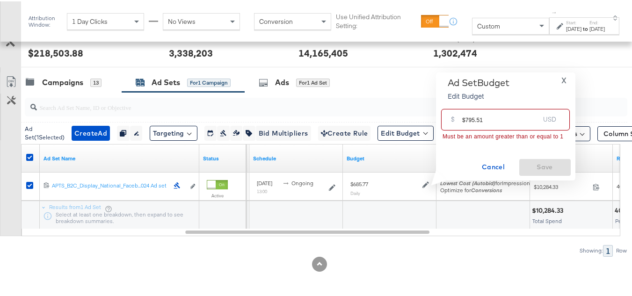
click at [463, 115] on input "$795.51" at bounding box center [500, 114] width 77 height 20
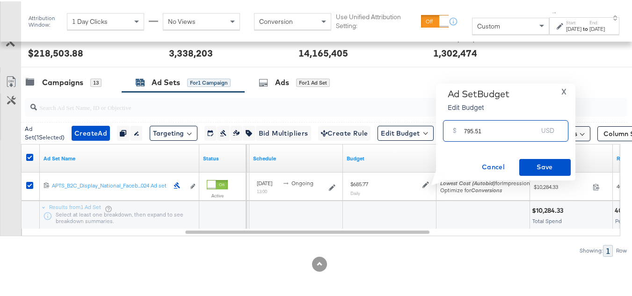
click at [505, 126] on input "795.51" at bounding box center [501, 125] width 74 height 20
type input "795.51"
click at [529, 162] on span "Save" at bounding box center [545, 166] width 44 height 12
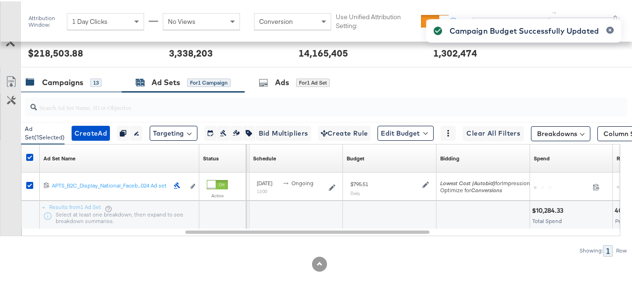
click at [59, 77] on div "Campaigns" at bounding box center [62, 81] width 41 height 11
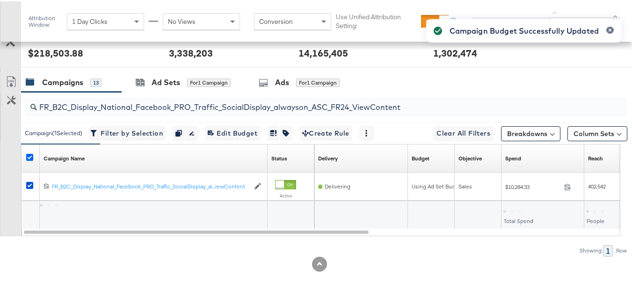
click at [31, 153] on icon at bounding box center [29, 155] width 7 height 7
click at [0, 0] on input "checkbox" at bounding box center [0, 0] width 0 height 0
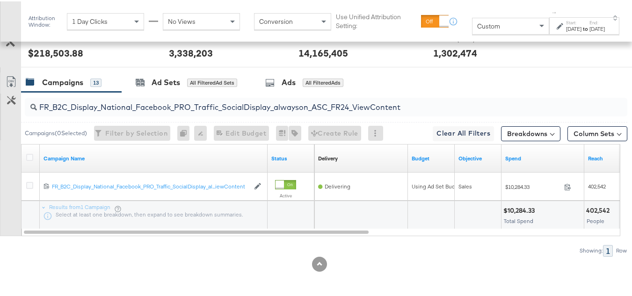
click at [145, 103] on input "FR_B2C_Display_National_Facebook_PRO_Traffic_SocialDisplay_alwayson_ASC_FR24_Vi…" at bounding box center [305, 102] width 537 height 18
paste input "AHL_B2C_Display_National_Facebook_PRO_Traffic_SocialDisplay_alwayson_ASC_AHL"
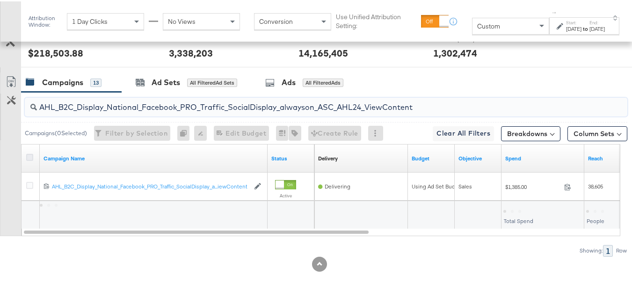
type input "AHL_B2C_Display_National_Facebook_PRO_Traffic_SocialDisplay_alwayson_ASC_AHL24_…"
click at [29, 155] on icon at bounding box center [29, 155] width 7 height 7
click at [0, 0] on input "checkbox" at bounding box center [0, 0] width 0 height 0
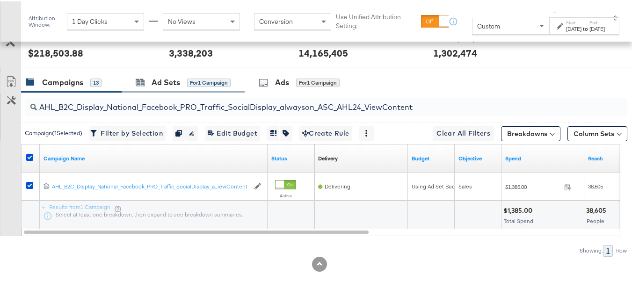
click at [189, 86] on div "Ad Sets for 1 Campaign" at bounding box center [183, 81] width 123 height 20
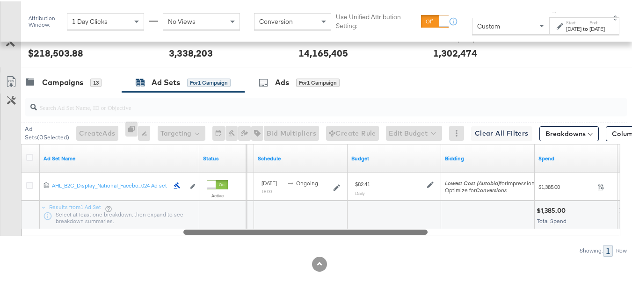
drag, startPoint x: 228, startPoint y: 231, endPoint x: 403, endPoint y: 230, distance: 174.4
click at [403, 233] on div at bounding box center [305, 230] width 244 height 8
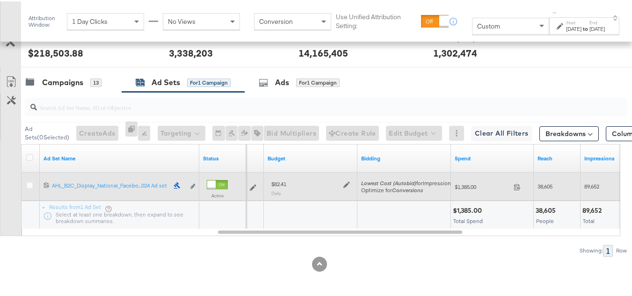
click at [346, 185] on icon at bounding box center [346, 183] width 7 height 7
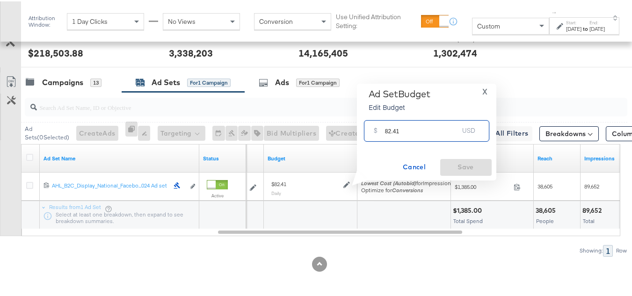
click at [437, 127] on input "82.41" at bounding box center [422, 125] width 74 height 20
paste input "$98.89"
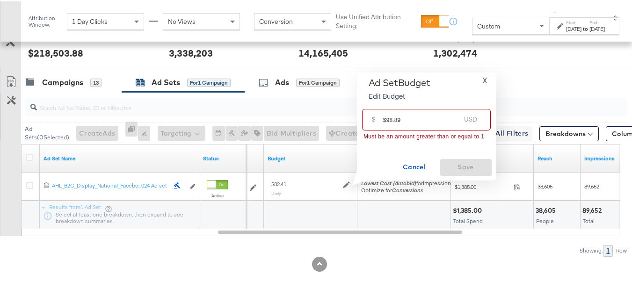
click at [385, 116] on input "$98.89" at bounding box center [421, 114] width 77 height 20
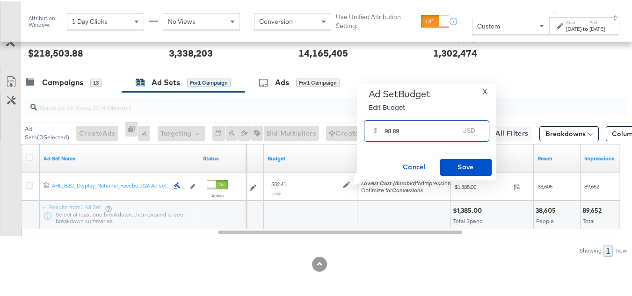
click at [412, 125] on input "98.89" at bounding box center [422, 125] width 74 height 20
type input "98.89"
click at [446, 162] on span "Save" at bounding box center [466, 166] width 44 height 12
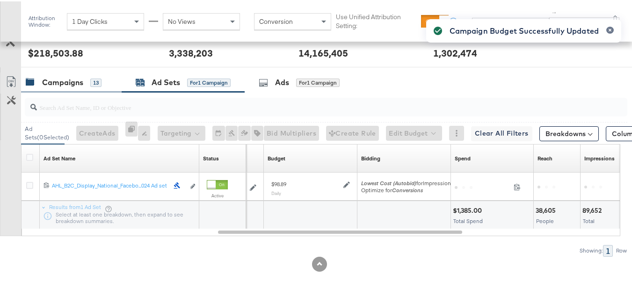
click at [64, 83] on div "Campaigns" at bounding box center [62, 81] width 41 height 11
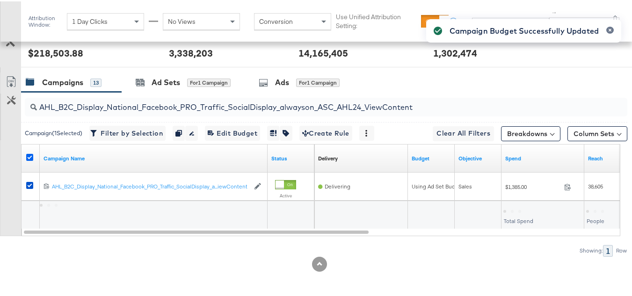
click at [29, 157] on icon at bounding box center [29, 155] width 7 height 7
click at [0, 0] on input "checkbox" at bounding box center [0, 0] width 0 height 0
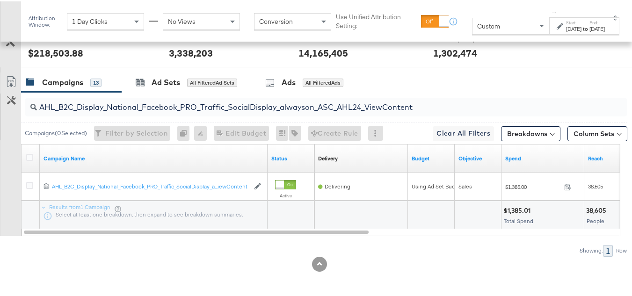
scroll to position [0, 0]
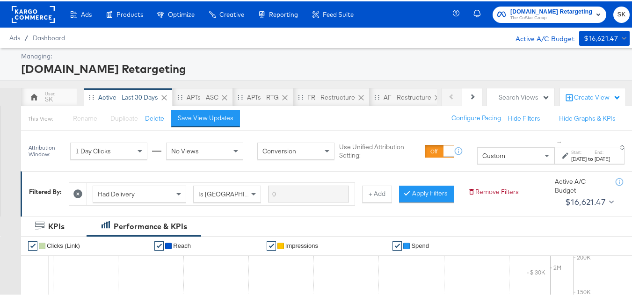
click at [520, 18] on span "The CoStar Group" at bounding box center [551, 16] width 82 height 7
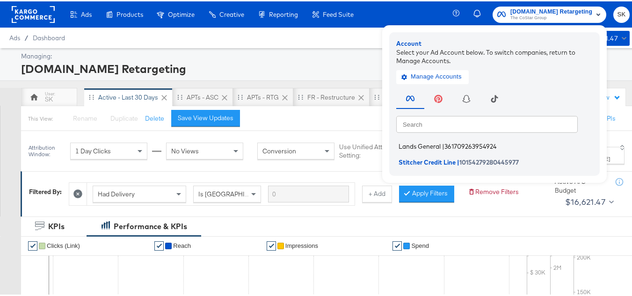
click at [414, 147] on span "Lands General" at bounding box center [419, 144] width 42 height 7
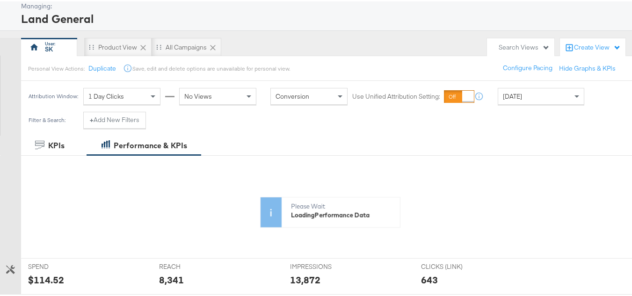
scroll to position [93, 0]
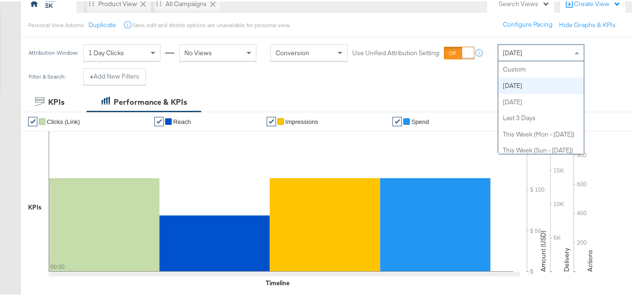
click at [528, 56] on div "Today" at bounding box center [541, 51] width 86 height 16
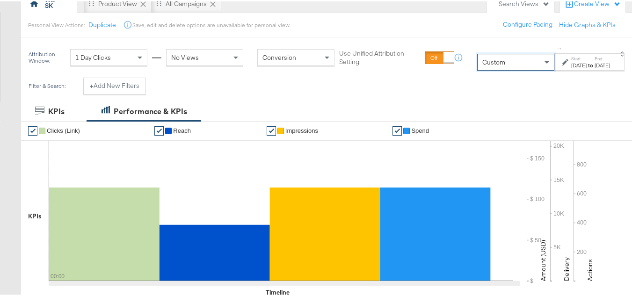
click at [571, 59] on div "Start: Sep 15th 2025 to End: Sep 15th 2025" at bounding box center [590, 61] width 39 height 14
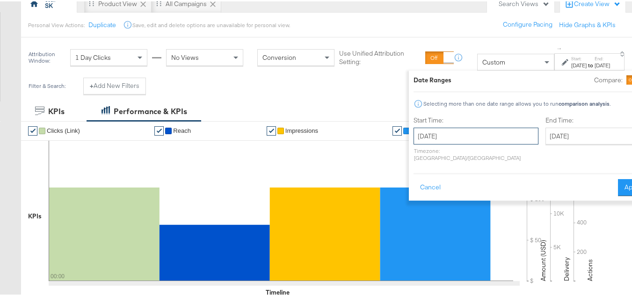
click at [414, 139] on input "September 15th 2025" at bounding box center [475, 134] width 125 height 17
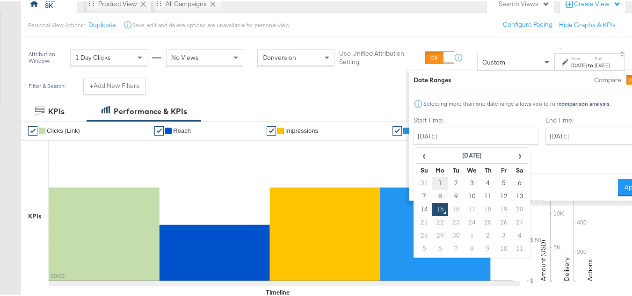
click at [432, 179] on td "1" at bounding box center [440, 181] width 16 height 13
type input "September 1st 2025"
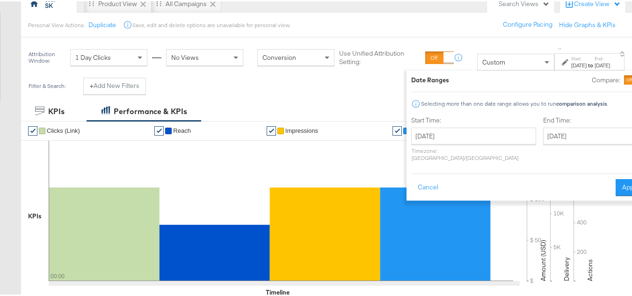
click at [563, 126] on div "End Time: September 15th 2025 ‹ September 2025 › Su Mo Tu We Th Fr Sa 31 1 2 3 …" at bounding box center [594, 140] width 102 height 50
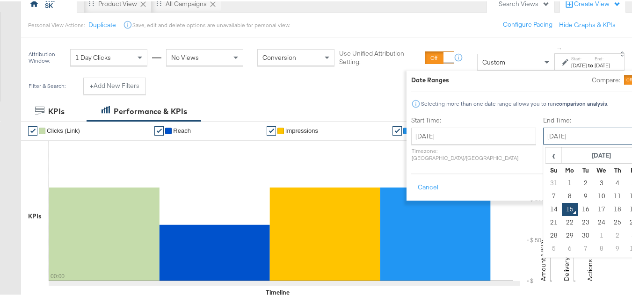
click at [559, 128] on input "September 15th 2025" at bounding box center [592, 134] width 98 height 17
click at [546, 204] on td "14" at bounding box center [554, 207] width 16 height 13
type input "September 14th 2025"
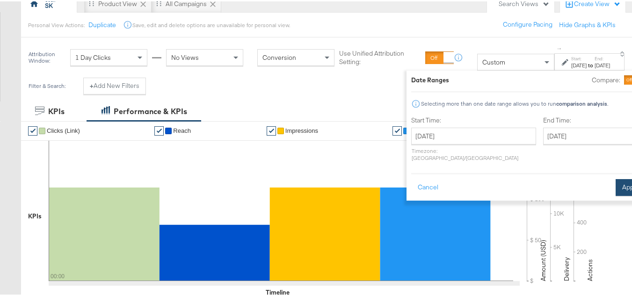
click at [615, 183] on button "Apply" at bounding box center [629, 186] width 29 height 17
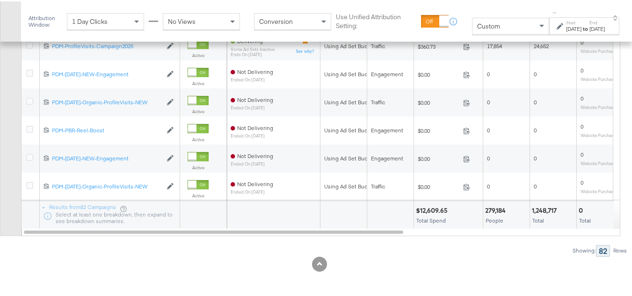
scroll to position [348, 0]
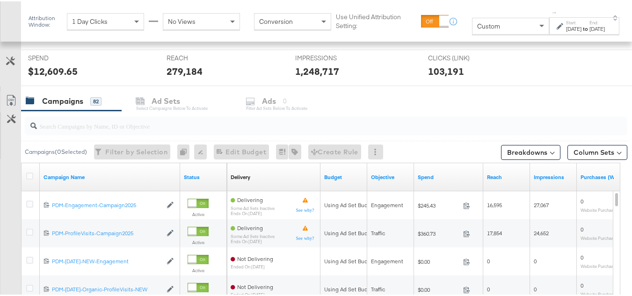
click at [91, 115] on input "search" at bounding box center [305, 121] width 537 height 18
paste input "B2C_LAND_KC_RT_Sig_24"
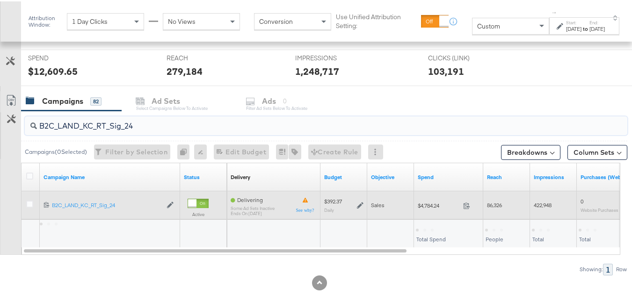
click at [439, 201] on span "$4,784.24" at bounding box center [438, 204] width 42 height 7
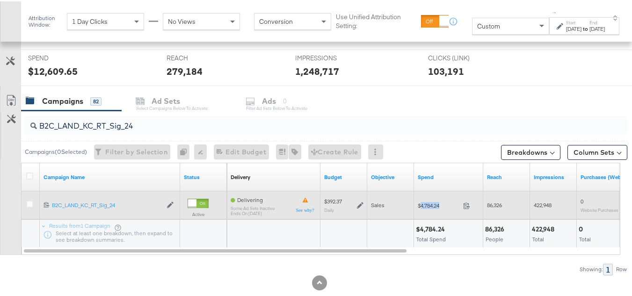
click at [439, 201] on span "$4,784.24" at bounding box center [438, 204] width 42 height 7
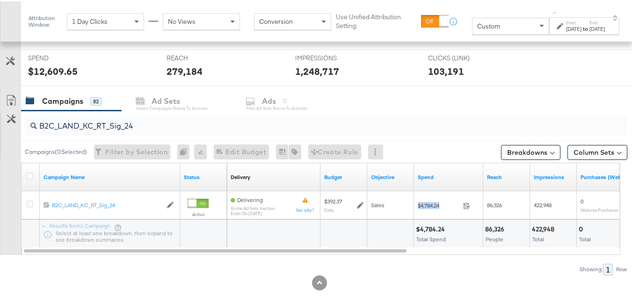
copy div "$4,784.24"
click at [163, 109] on div "Campaigns 82 Ad Sets Select Campaigns below to activate Ads 0 Filter Ad Sets be…" at bounding box center [330, 100] width 618 height 20
click at [154, 128] on input "B2C_LAND_KC_RT_Sig_24" at bounding box center [305, 121] width 537 height 18
paste input "B_Ecommerce_KC_Retargeting_LW&LOA_Traffic"
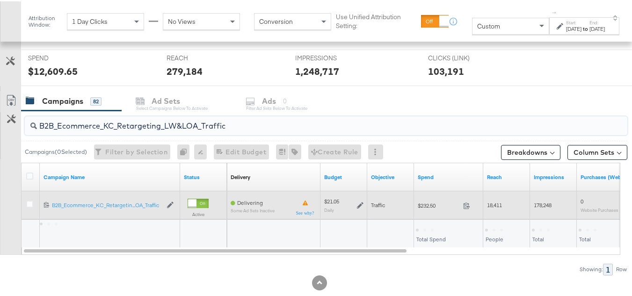
click at [443, 206] on span "$232.50" at bounding box center [438, 204] width 42 height 7
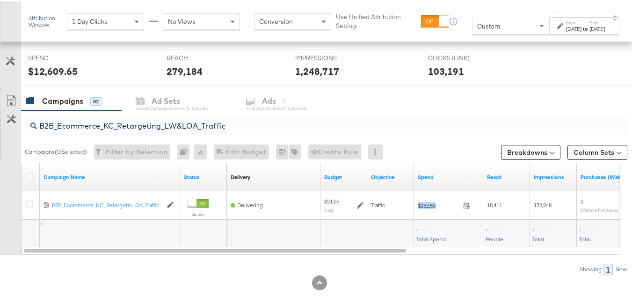
copy div "$232.50"
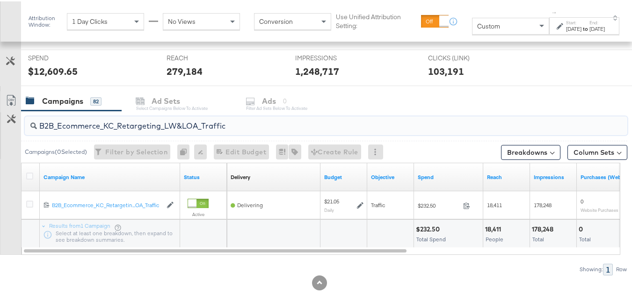
click at [131, 123] on input "B2B_Ecommerce_KC_Retargeting_LW&LOA_Traffic" at bounding box center [305, 121] width 537 height 18
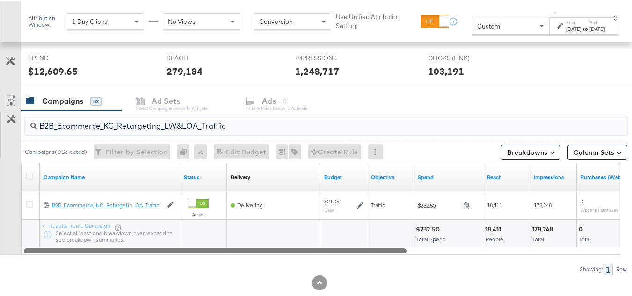
paste input "KC_Retargeting_Prospects & Clients_Conversions"
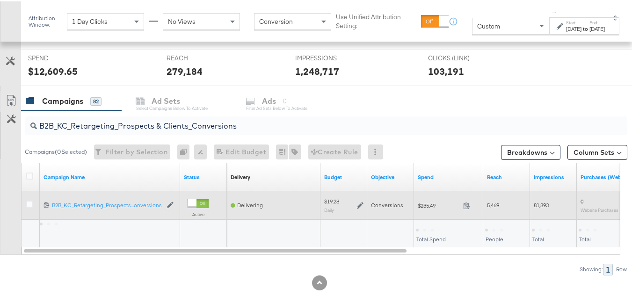
click at [427, 203] on span "$235.49" at bounding box center [438, 204] width 42 height 7
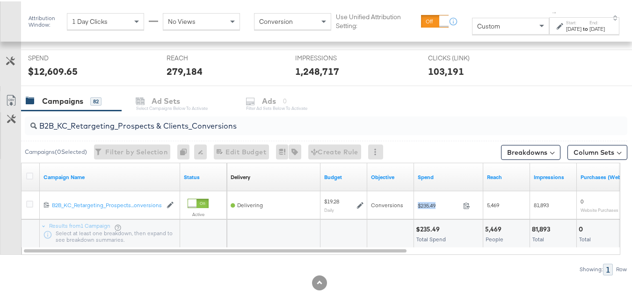
copy div "$235.49"
click at [112, 121] on input "B2B_KC_Retargeting_Prospects & Clients_Conversions" at bounding box center [305, 121] width 537 height 18
paste input "C_LAND_KC_Pros_Sig"
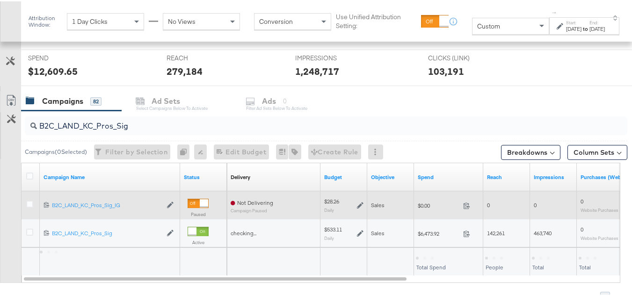
click at [422, 204] on span "$0.00" at bounding box center [438, 204] width 42 height 7
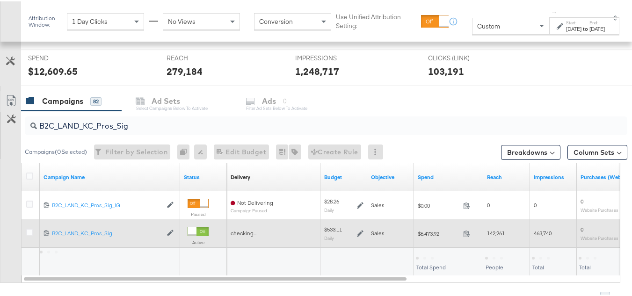
click at [431, 232] on span "$6,473.92" at bounding box center [438, 232] width 42 height 7
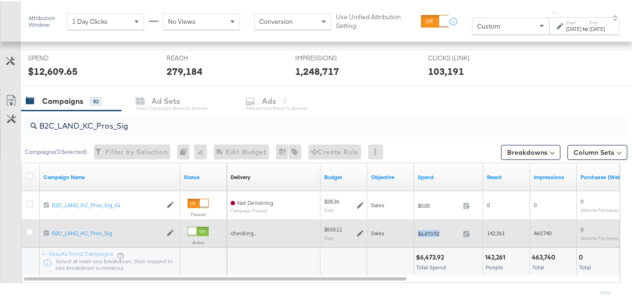
click at [431, 232] on span "$6,473.92" at bounding box center [438, 232] width 42 height 7
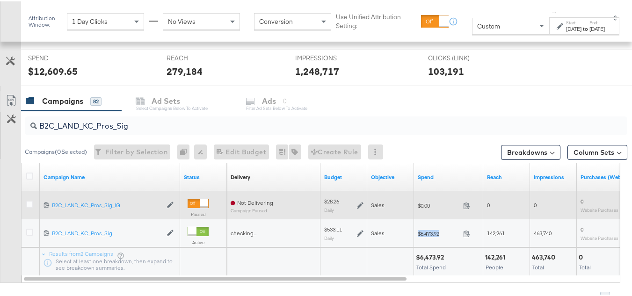
copy div "$6,473.92"
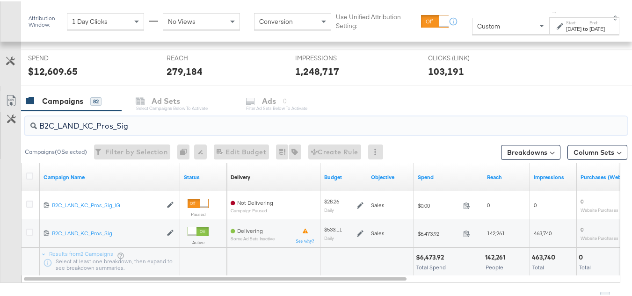
click at [157, 127] on input "B2C_LAND_KC_Pros_Sig" at bounding box center [305, 121] width 537 height 18
paste input "RT_Sig_24"
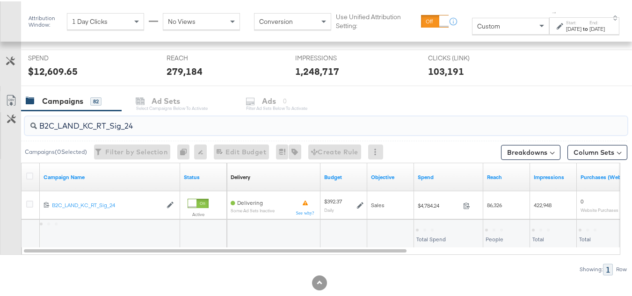
type input "B2C_LAND_KC_RT_Sig_24"
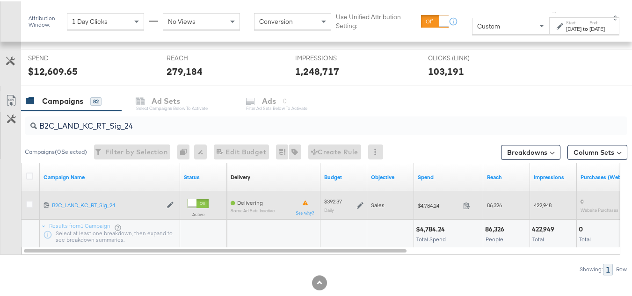
click at [358, 203] on icon at bounding box center [360, 204] width 7 height 7
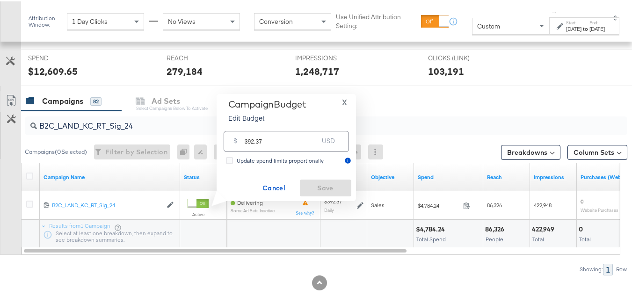
click at [314, 123] on div "Campaign Budget Edit Budget X" at bounding box center [286, 111] width 130 height 28
click at [300, 139] on input "392.37" at bounding box center [281, 136] width 74 height 20
paste input "$338.49"
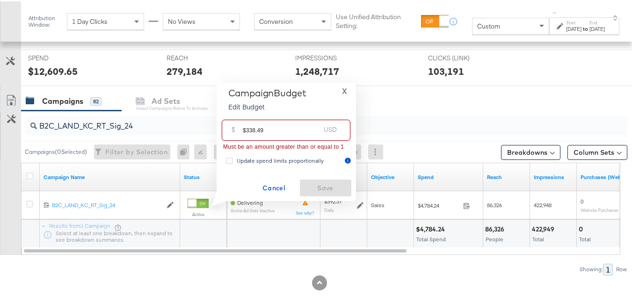
click at [243, 127] on input "$338.49" at bounding box center [281, 125] width 77 height 20
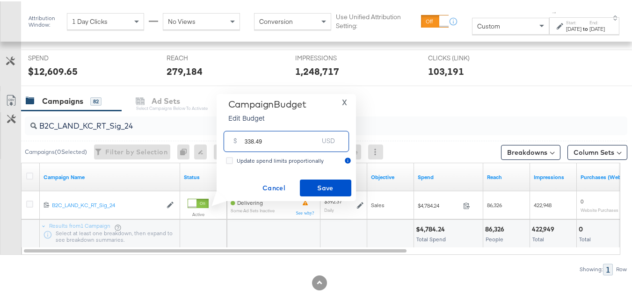
click at [280, 138] on input "338.49" at bounding box center [281, 136] width 74 height 20
type input "338.49"
click at [314, 187] on span "Save" at bounding box center [325, 187] width 44 height 12
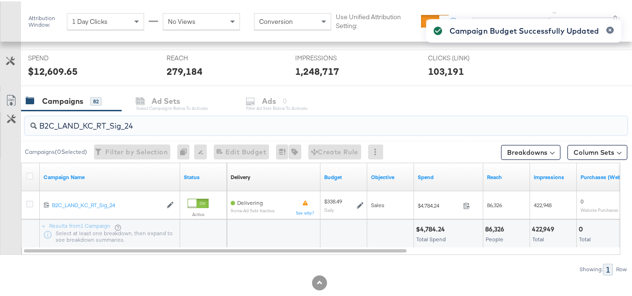
click at [177, 120] on input "B2C_LAND_KC_RT_Sig_24" at bounding box center [305, 121] width 537 height 18
paste input "B_Ecommerce_KC_Retargeting_LW&LOA_Traffic"
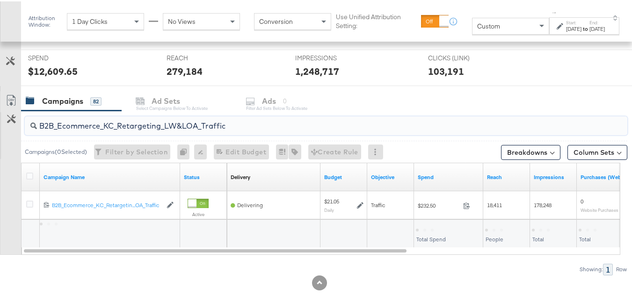
type input "B2B_Ecommerce_KC_Retargeting_LW&LOA_Traffic"
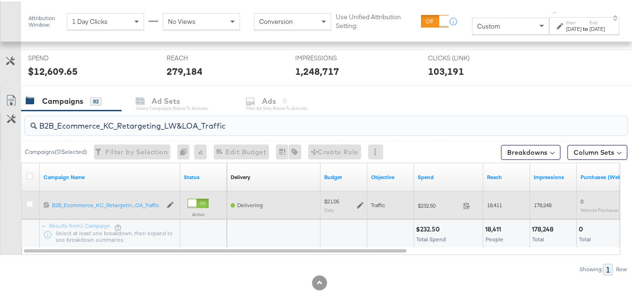
click at [362, 205] on icon at bounding box center [360, 204] width 7 height 7
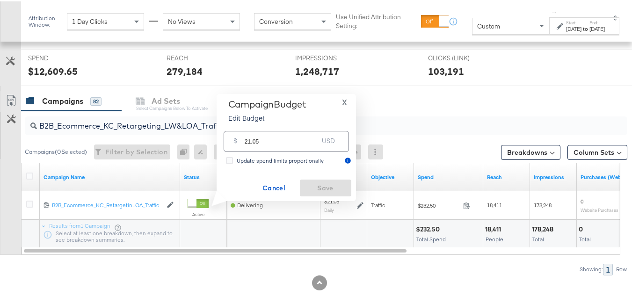
click at [293, 135] on input "21.05" at bounding box center [281, 136] width 74 height 20
paste input "$16.72"
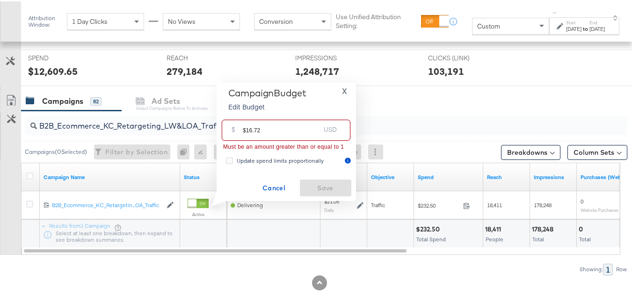
click at [245, 132] on input "$16.72" at bounding box center [281, 125] width 77 height 20
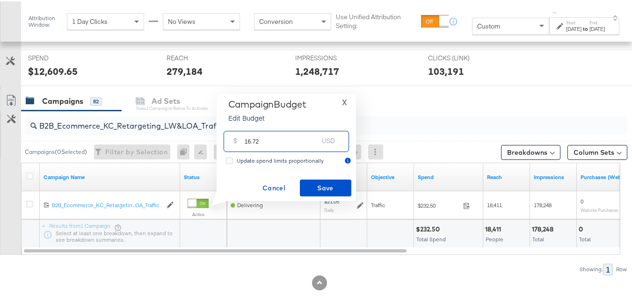
click at [280, 138] on input "16.72" at bounding box center [281, 136] width 74 height 20
type input "16.72"
click at [302, 176] on div "Campaign Budget Edit Budget X $ 16.72 USD Update spend limits proportionally Ca…" at bounding box center [286, 146] width 130 height 98
click at [306, 186] on span "Save" at bounding box center [325, 187] width 44 height 12
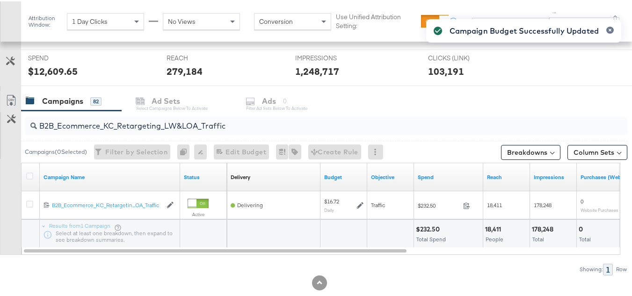
click at [172, 116] on input "B2B_Ecommerce_KC_Retargeting_LW&LOA_Traffic" at bounding box center [305, 121] width 537 height 18
paste input "KC_Retargeting_Prospects & Clients_Conversions"
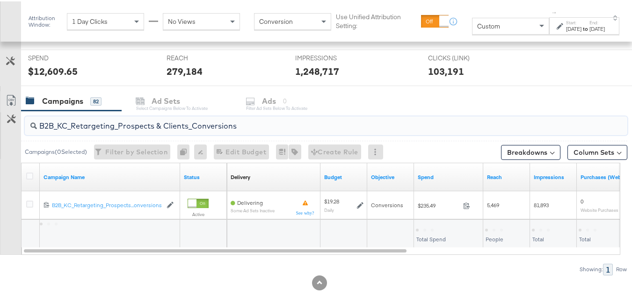
type input "B2B_KC_Retargeting_Prospects & Clients_Conversions"
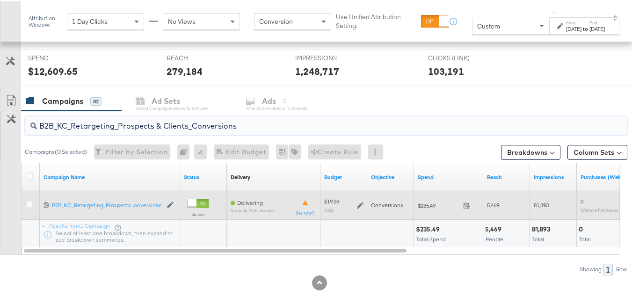
click at [357, 204] on icon at bounding box center [360, 204] width 7 height 7
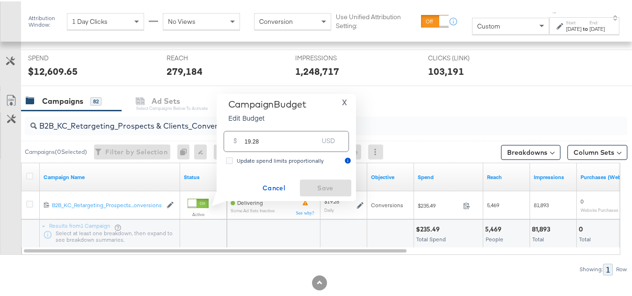
click at [295, 140] on input "19.28" at bounding box center [281, 136] width 74 height 20
paste input "$16.53"
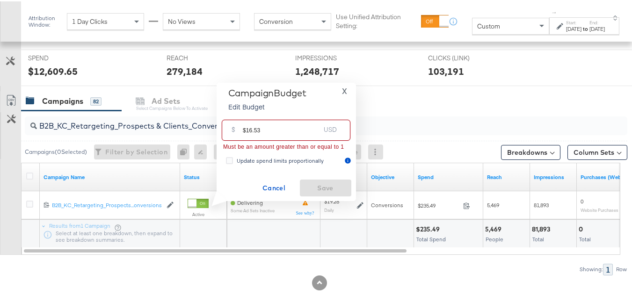
click at [247, 126] on input "$16.53" at bounding box center [281, 125] width 77 height 20
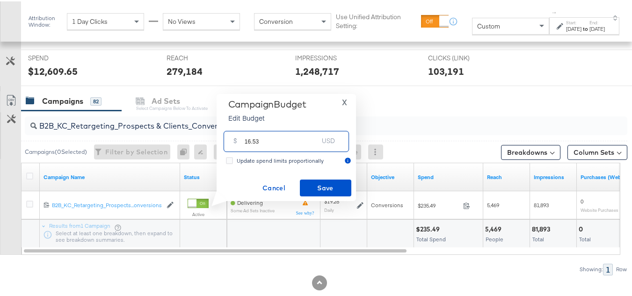
click at [288, 141] on input "16.53" at bounding box center [281, 136] width 74 height 20
type input "16.53"
click at [313, 182] on span "Save" at bounding box center [325, 187] width 44 height 12
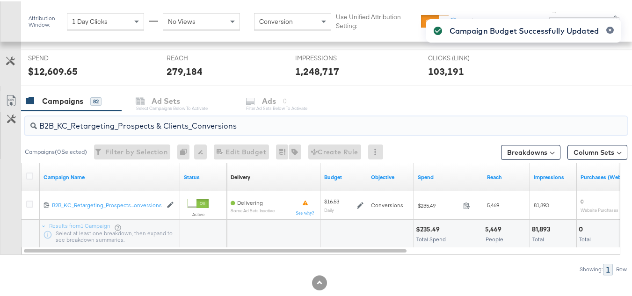
click at [129, 123] on input "B2B_KC_Retargeting_Prospects & Clients_Conversions" at bounding box center [305, 121] width 537 height 18
paste input "C_LAND_KC_Pros_Sig"
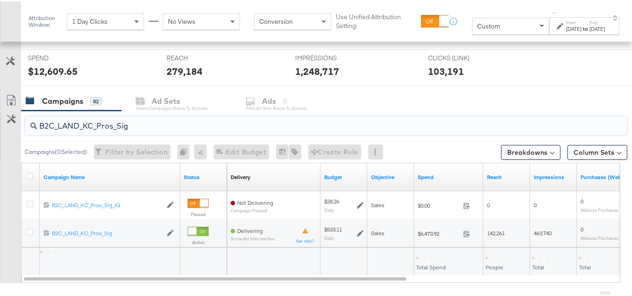
type input "B2C_LAND_KC_Pros_Sig"
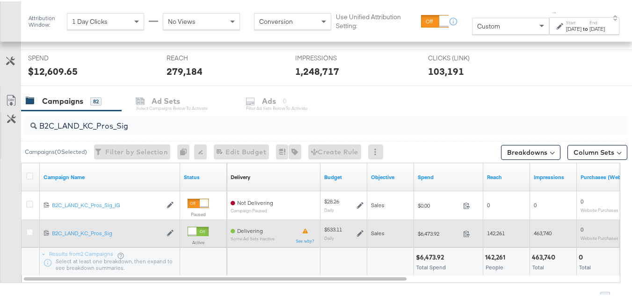
click at [360, 233] on icon at bounding box center [360, 232] width 7 height 7
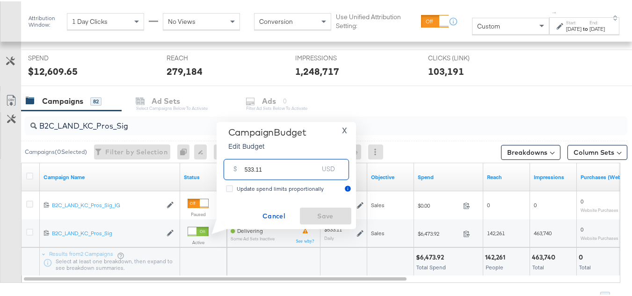
click at [309, 162] on input "533.11" at bounding box center [281, 164] width 74 height 20
paste input "$457.88"
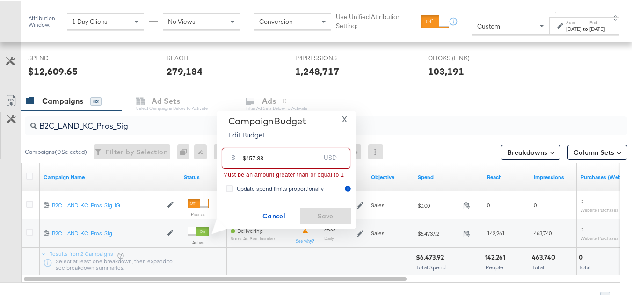
click at [245, 157] on input "$457.88" at bounding box center [281, 153] width 77 height 20
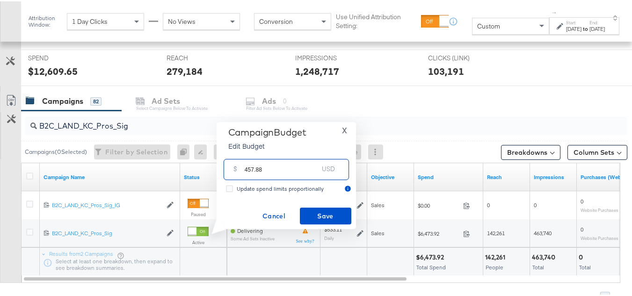
click at [284, 166] on input "457.88" at bounding box center [281, 164] width 74 height 20
type input "457.88"
click at [314, 218] on span "Save" at bounding box center [325, 215] width 44 height 12
